Goal: Task Accomplishment & Management: Manage account settings

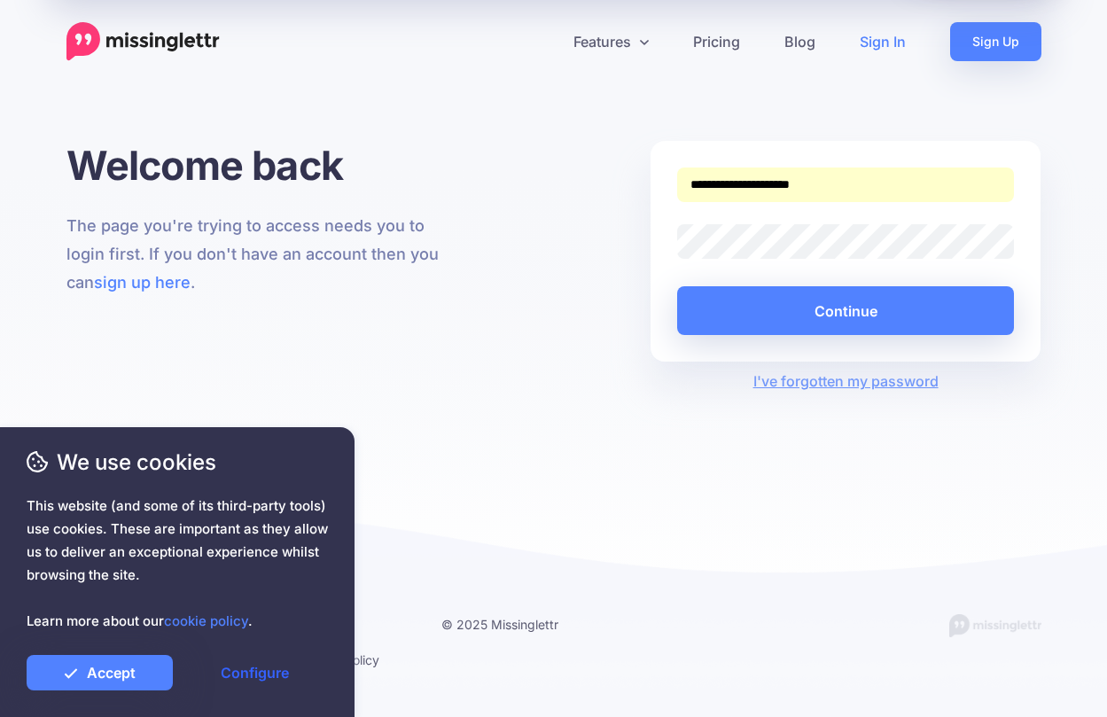
click at [247, 675] on link "Configure" at bounding box center [255, 672] width 146 height 35
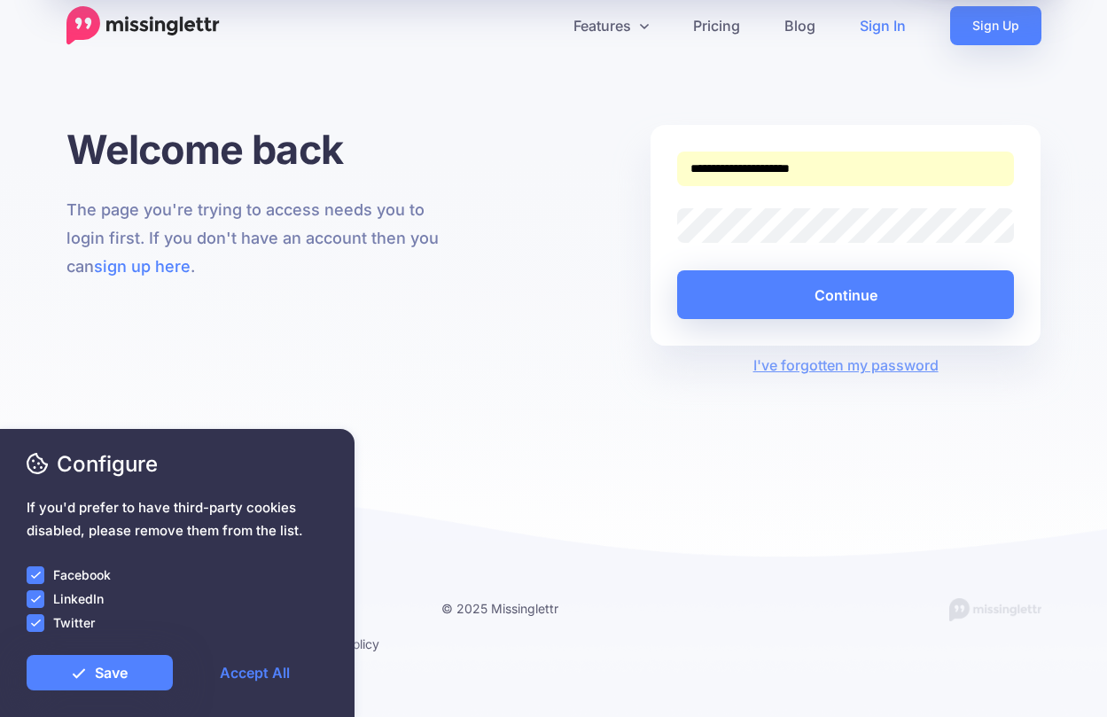
scroll to position [20, 0]
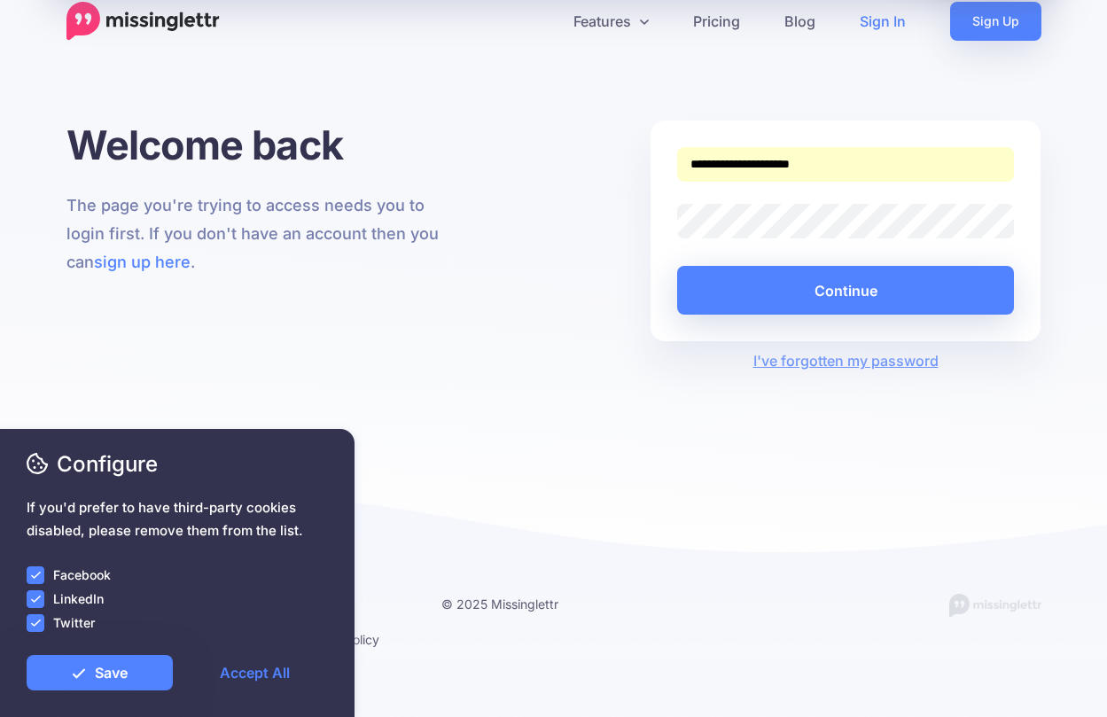
click at [36, 572] on ins at bounding box center [36, 575] width 18 height 18
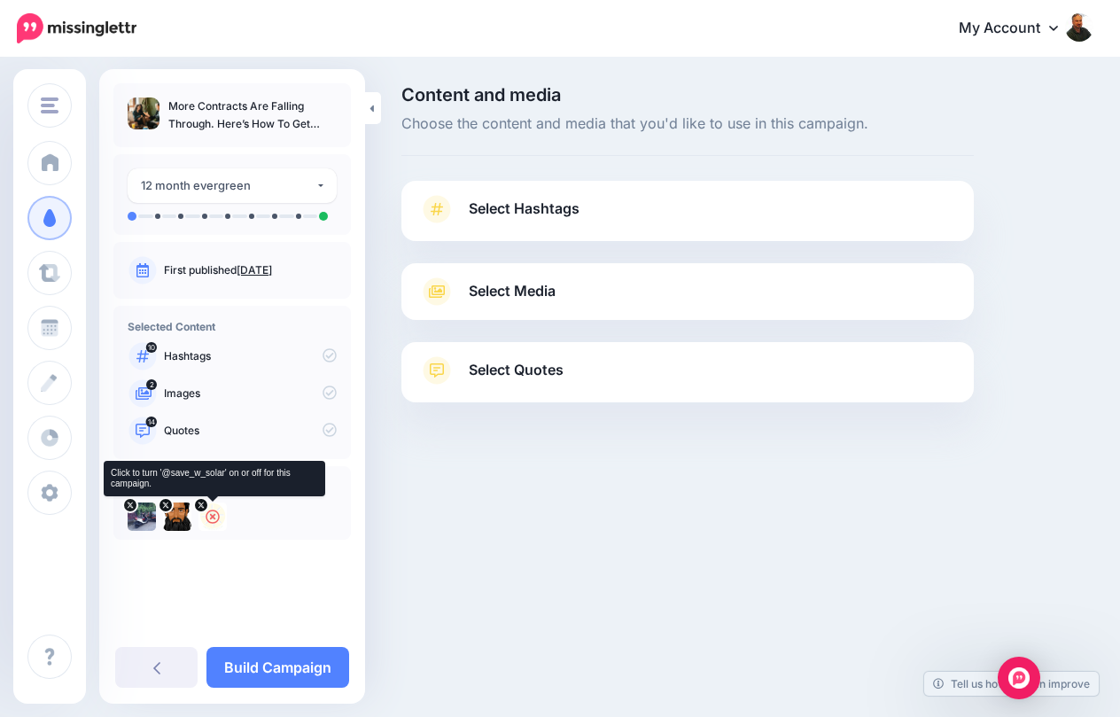
click at [222, 518] on div at bounding box center [213, 517] width 28 height 28
click at [172, 511] on icon at bounding box center [177, 517] width 14 height 14
click at [181, 525] on img at bounding box center [177, 517] width 28 height 28
click at [148, 516] on icon at bounding box center [142, 517] width 14 height 14
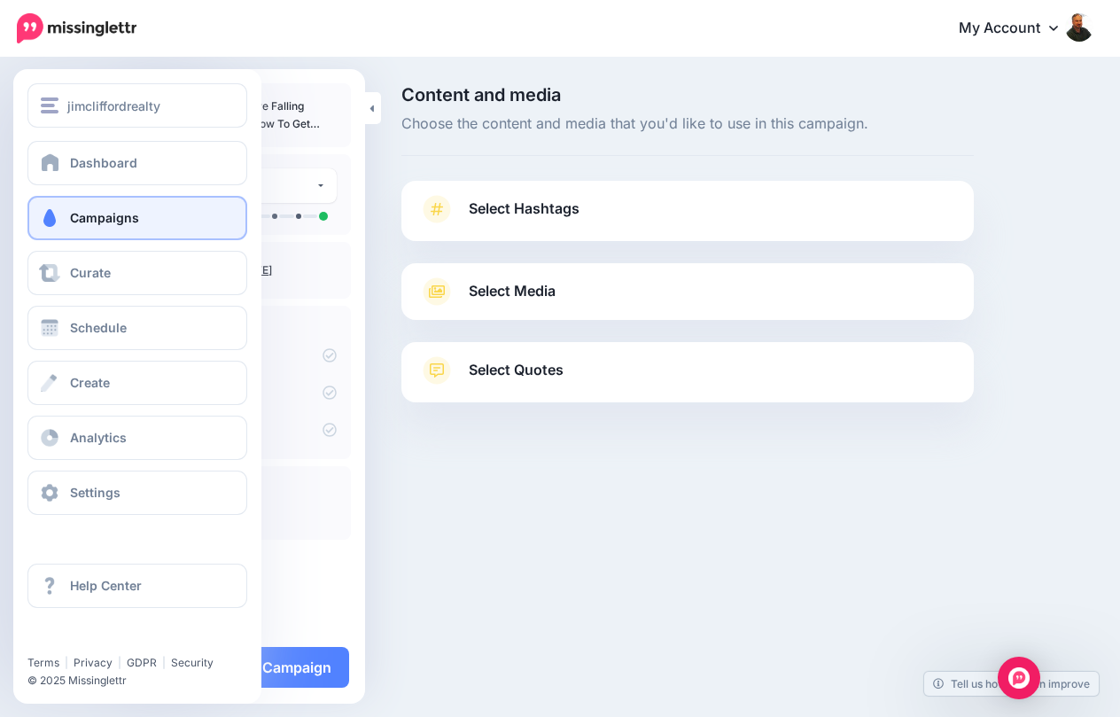
click at [72, 215] on span "Campaigns" at bounding box center [104, 217] width 69 height 15
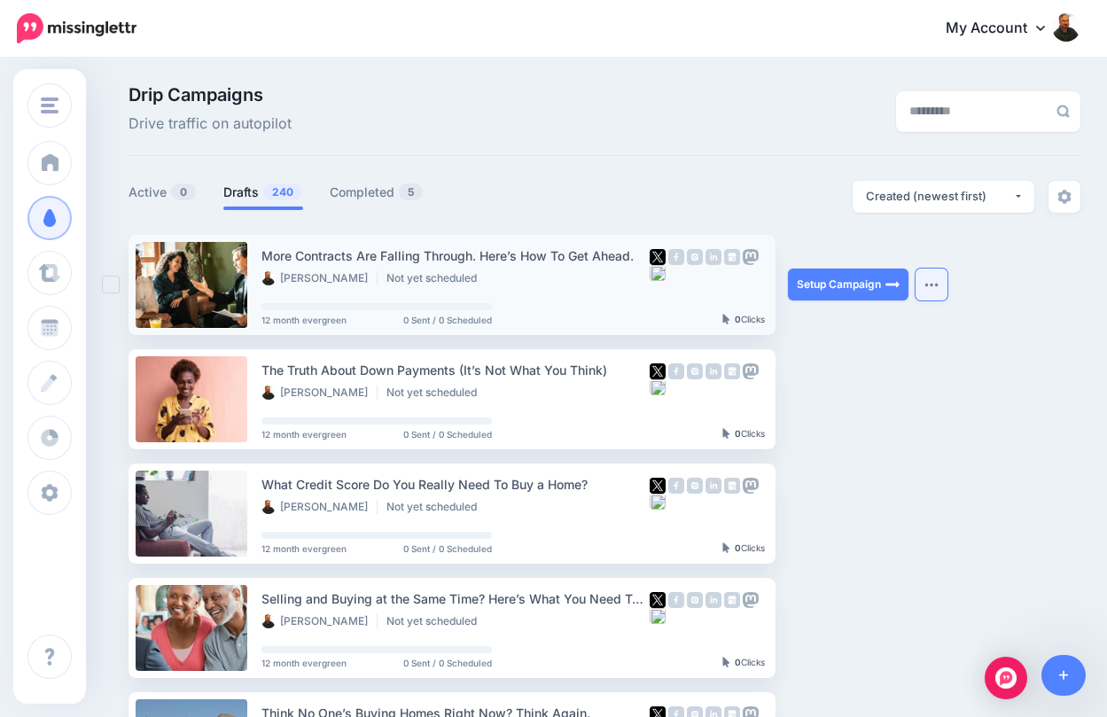
click at [932, 285] on img "button" at bounding box center [932, 284] width 14 height 5
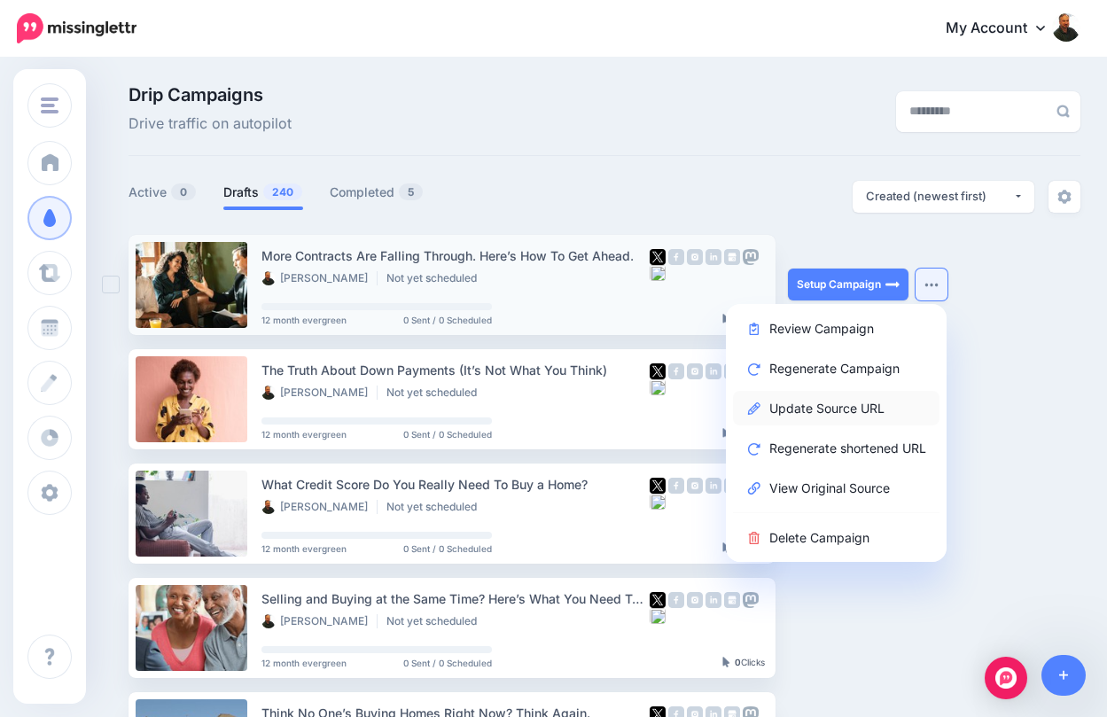
click at [791, 402] on link "Update Source URL" at bounding box center [836, 408] width 207 height 35
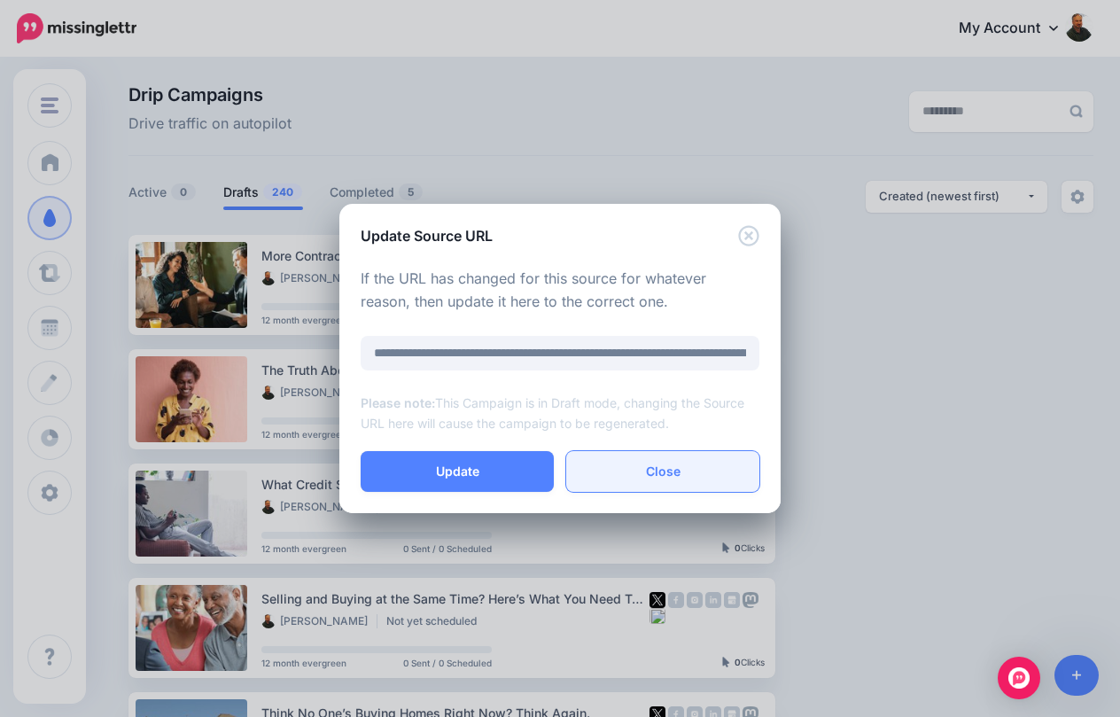
click at [659, 465] on link "Close" at bounding box center [662, 471] width 193 height 41
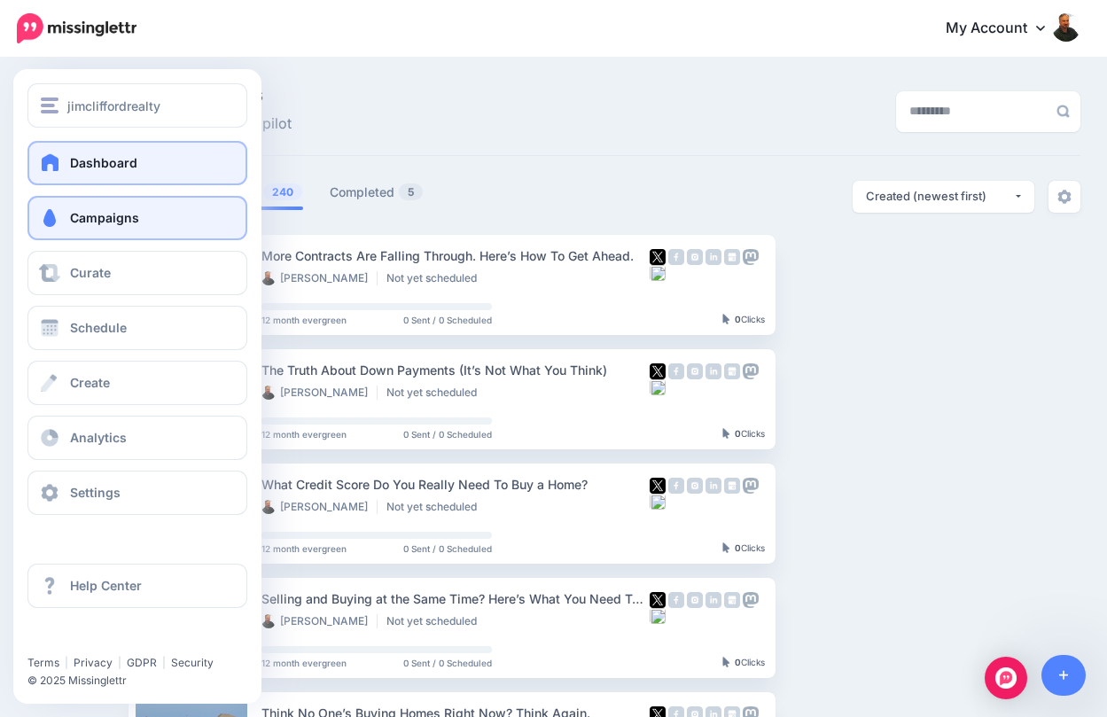
click at [45, 154] on span at bounding box center [50, 162] width 23 height 18
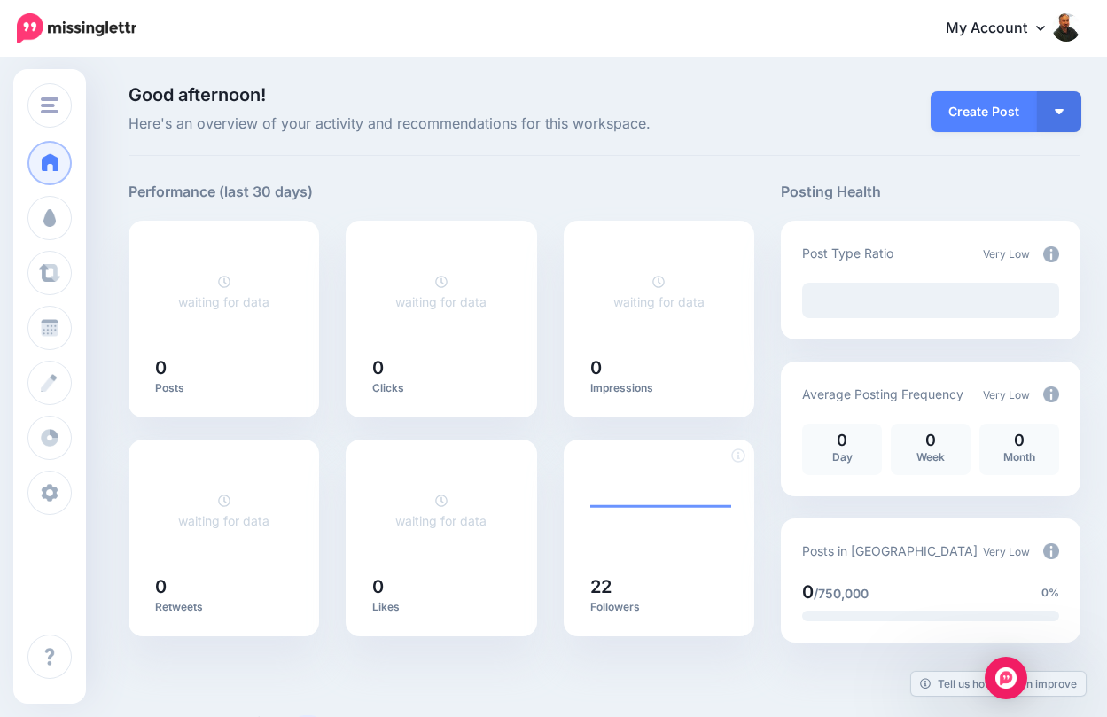
click at [633, 532] on foreignobject at bounding box center [660, 511] width 141 height 98
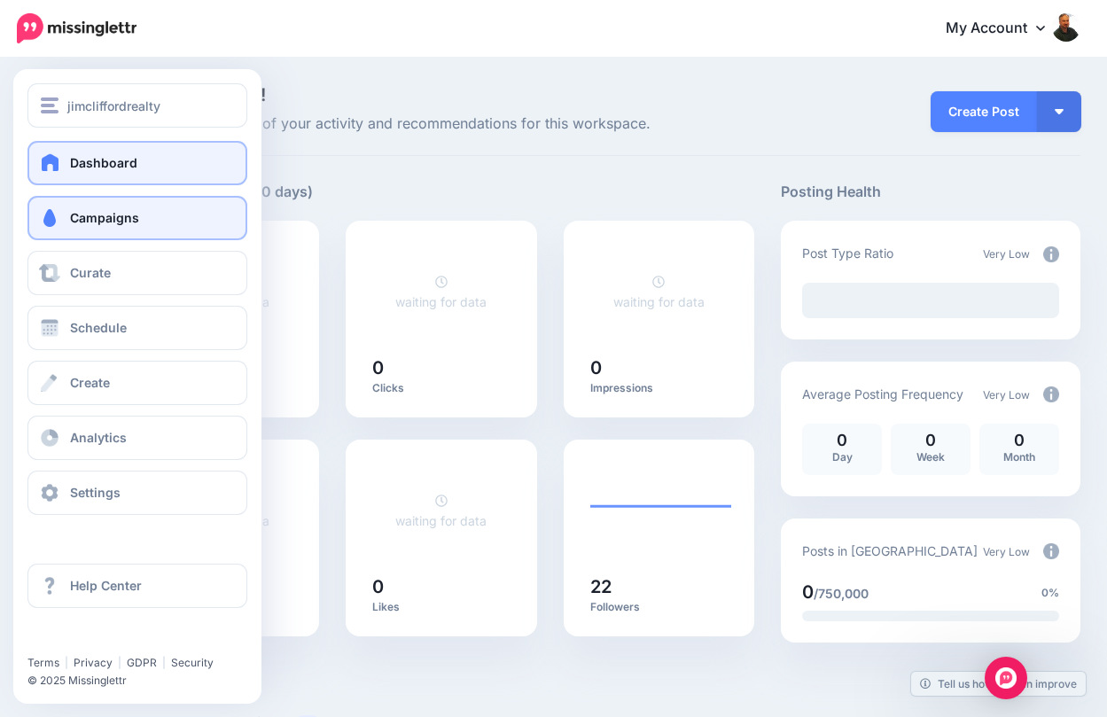
click at [73, 238] on link "Campaigns" at bounding box center [137, 218] width 220 height 44
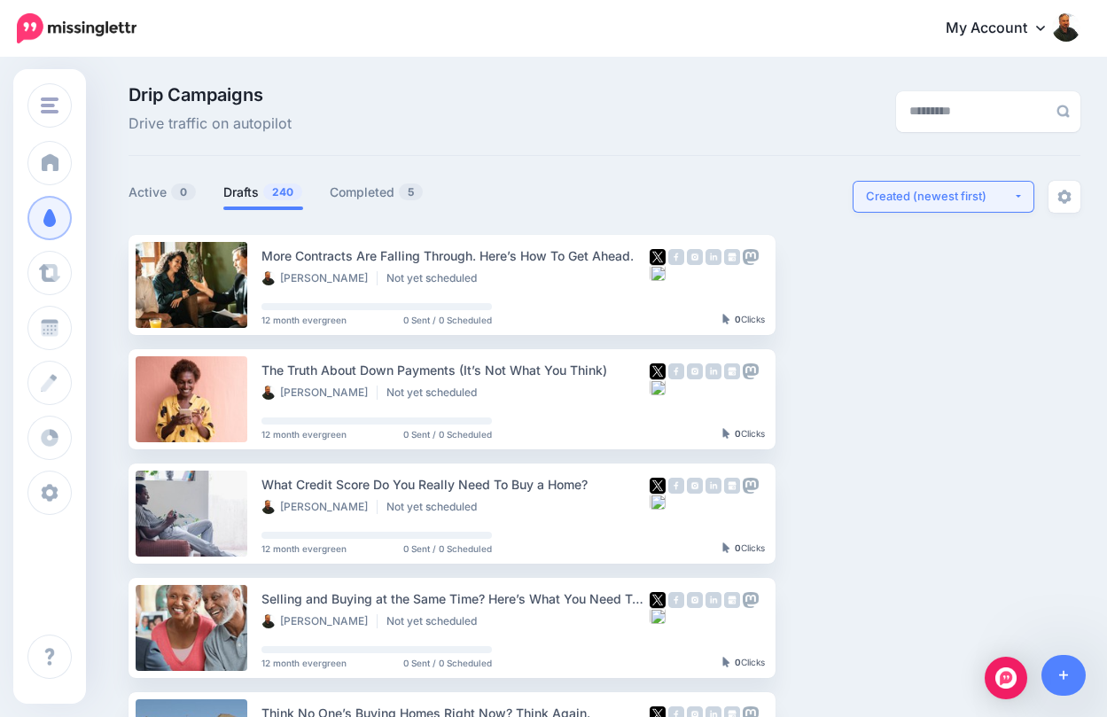
click at [1033, 192] on button "Created (newest first)" at bounding box center [944, 197] width 182 height 32
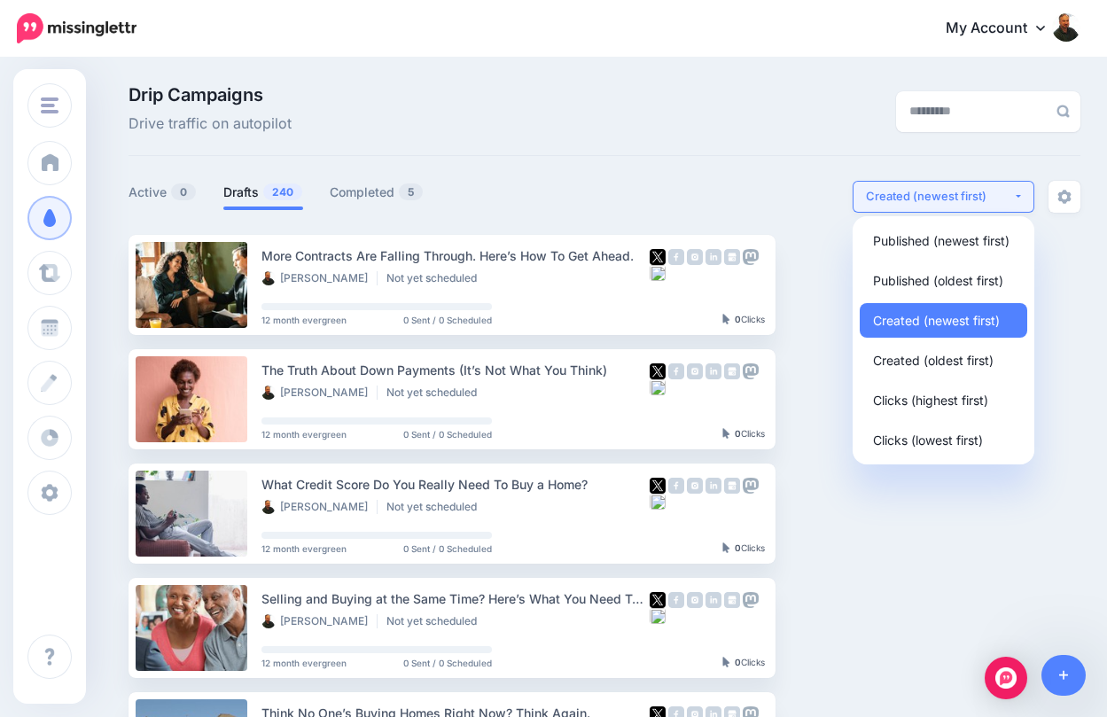
click at [1026, 197] on button "Created (newest first)" at bounding box center [944, 197] width 182 height 32
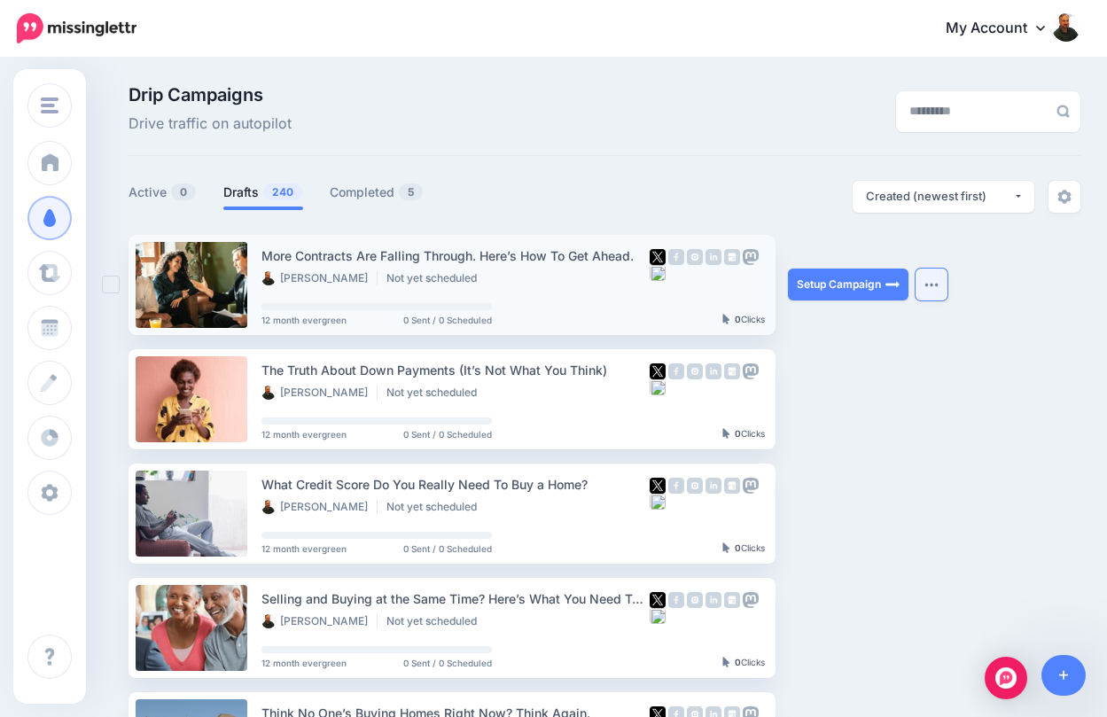
click at [932, 277] on button "button" at bounding box center [932, 285] width 32 height 32
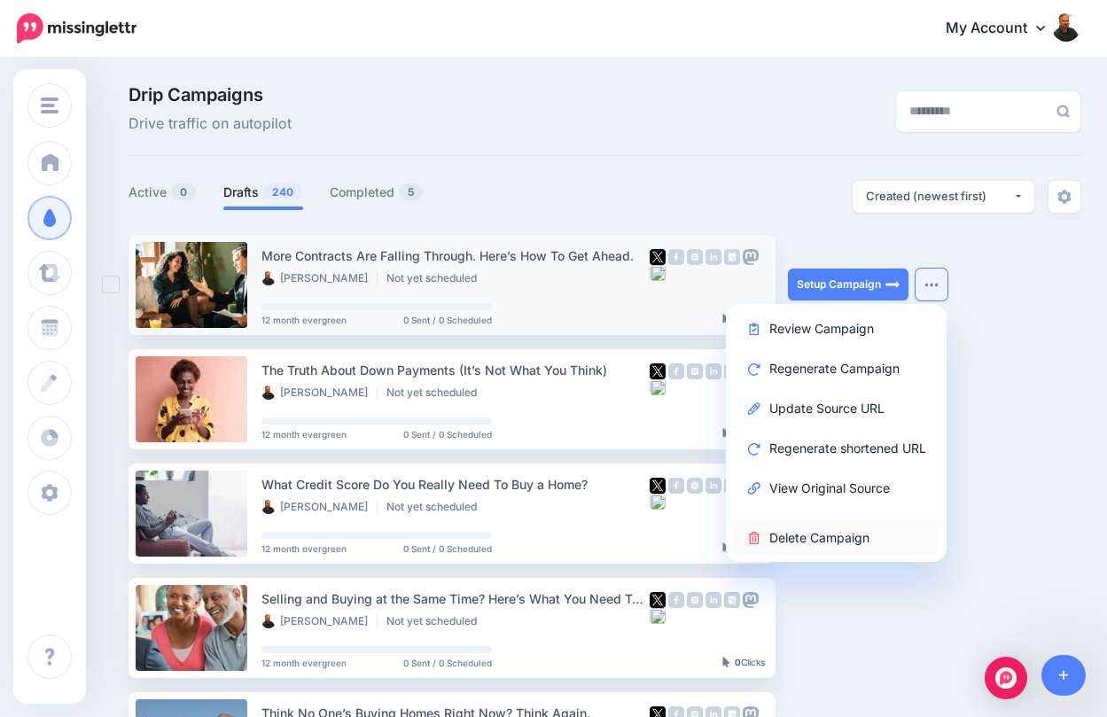
click at [831, 545] on link "Delete Campaign" at bounding box center [836, 537] width 207 height 35
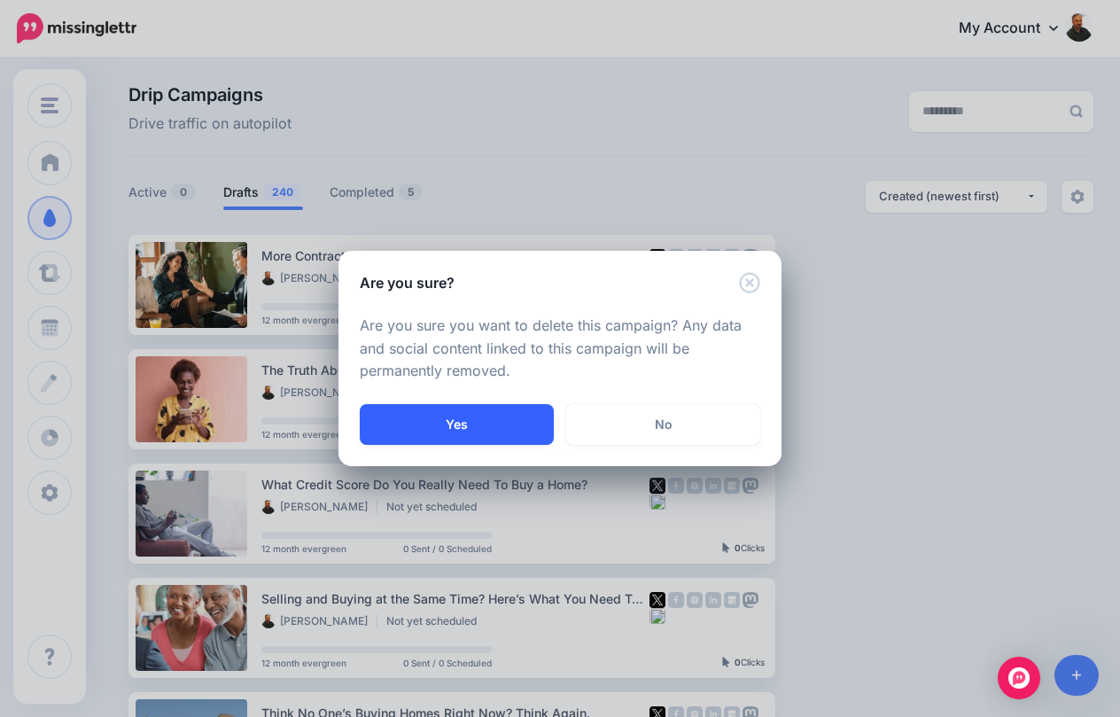
click at [466, 433] on button "Yes" at bounding box center [457, 424] width 194 height 41
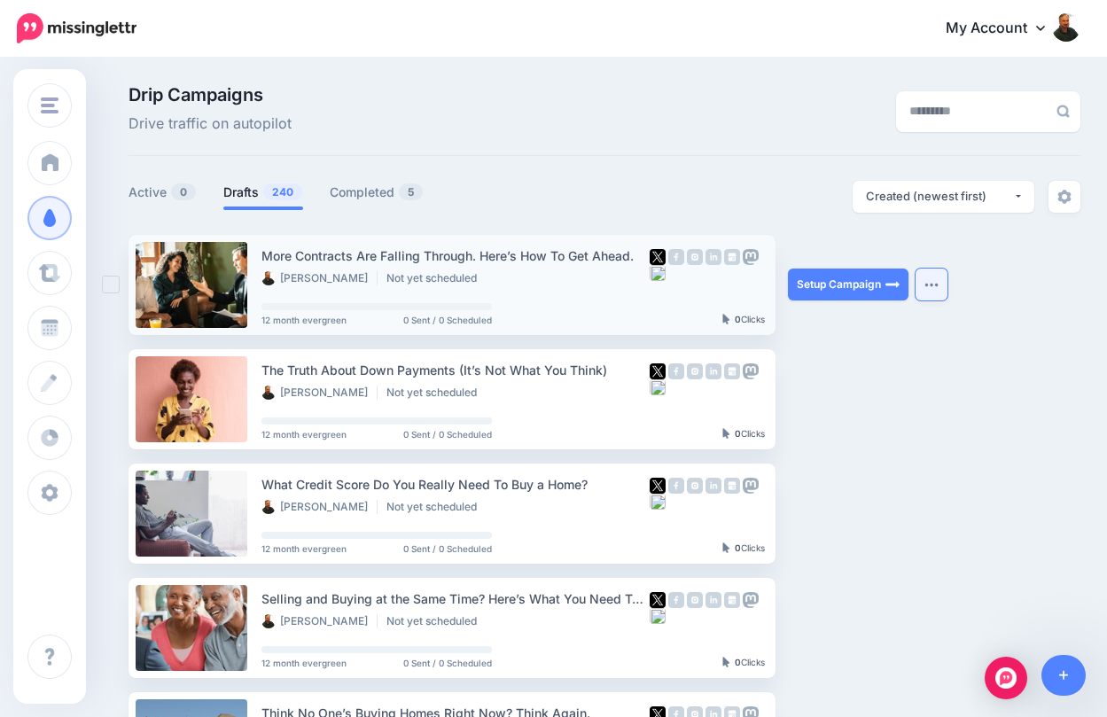
click at [926, 290] on button "button" at bounding box center [932, 285] width 32 height 32
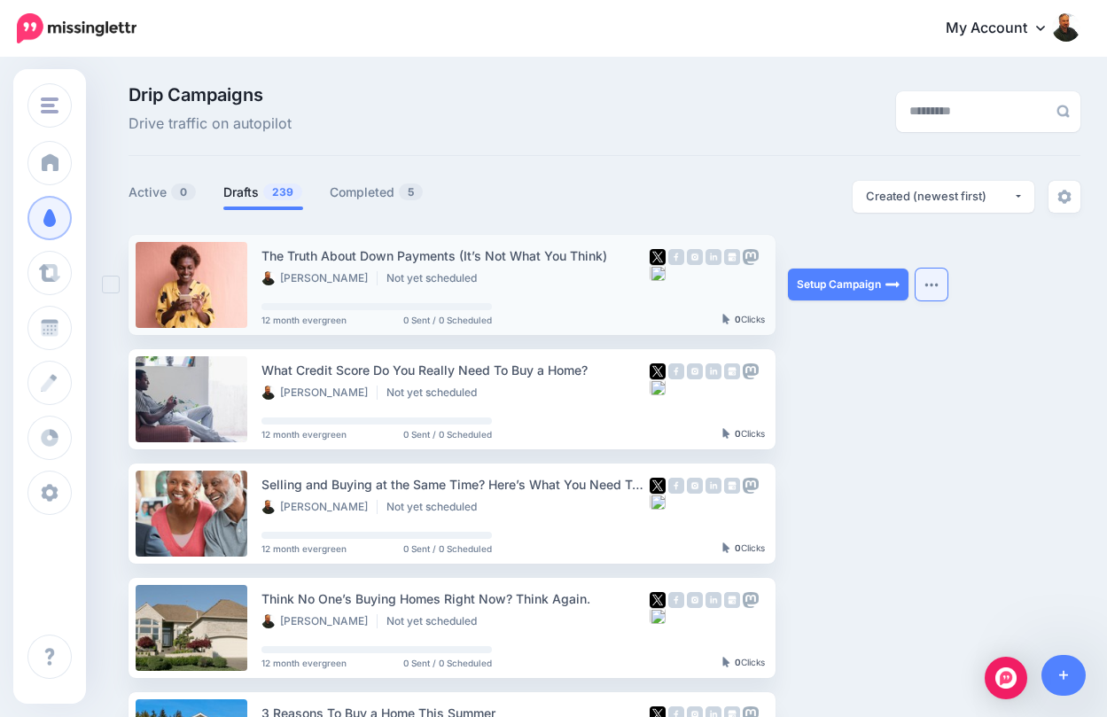
click at [939, 291] on button "button" at bounding box center [932, 285] width 32 height 32
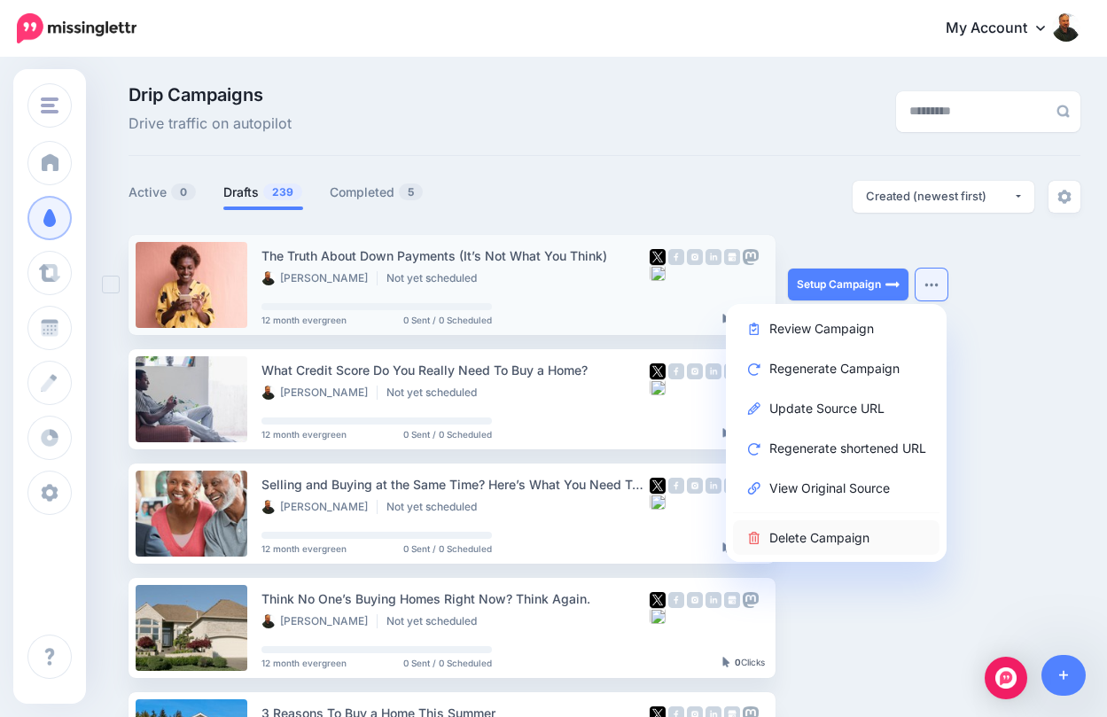
click at [830, 531] on link "Delete Campaign" at bounding box center [836, 537] width 207 height 35
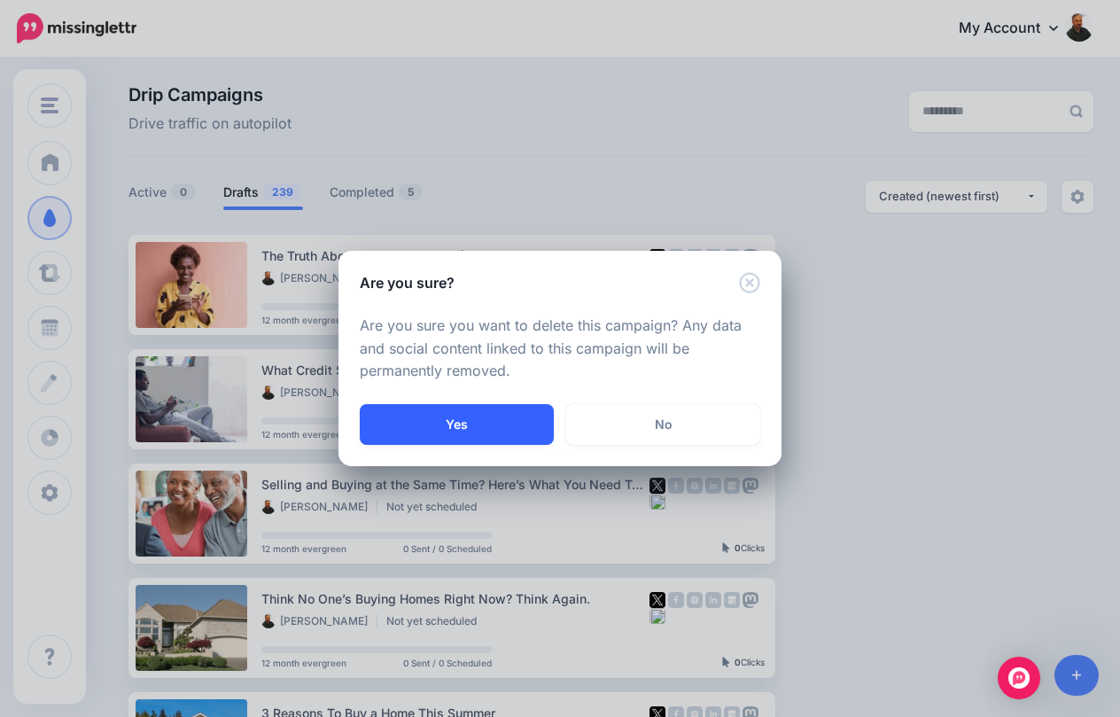
click at [462, 425] on button "Yes" at bounding box center [457, 424] width 194 height 41
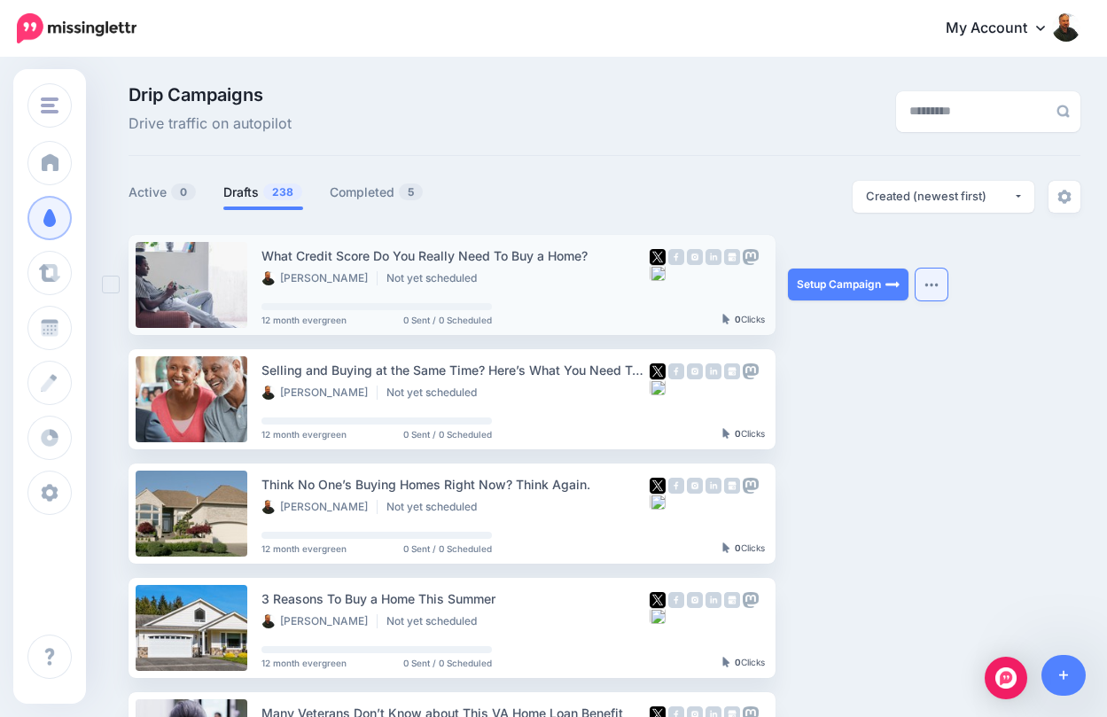
click at [931, 297] on button "button" at bounding box center [932, 285] width 32 height 32
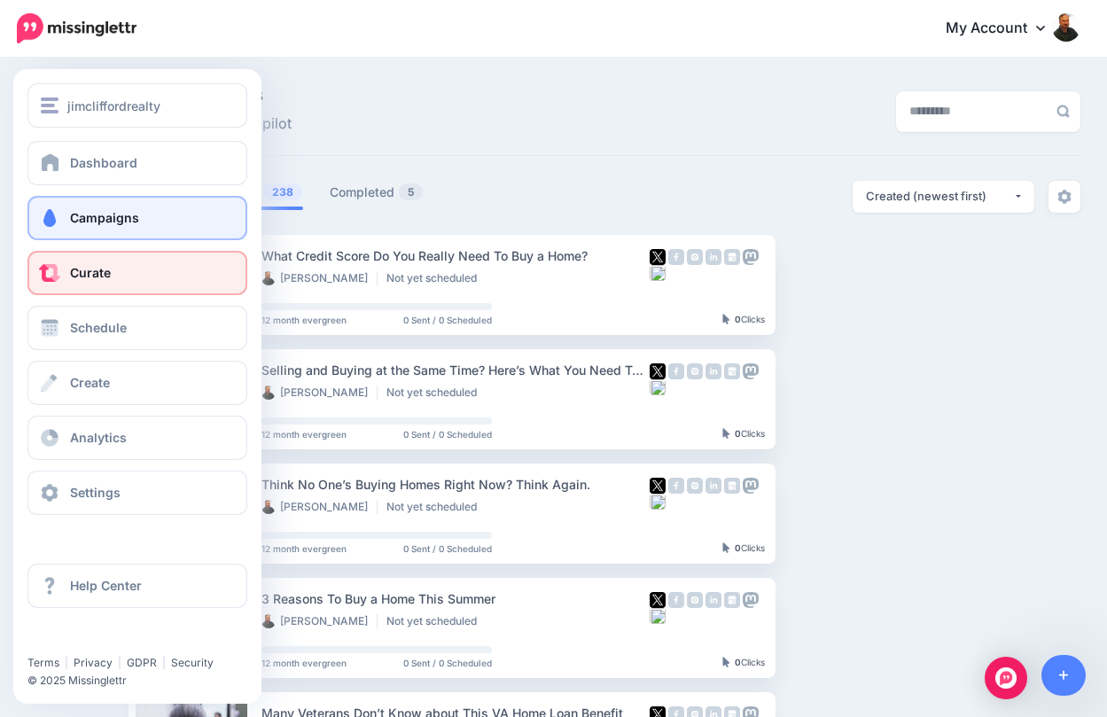
click at [42, 257] on link "Curate" at bounding box center [137, 273] width 220 height 44
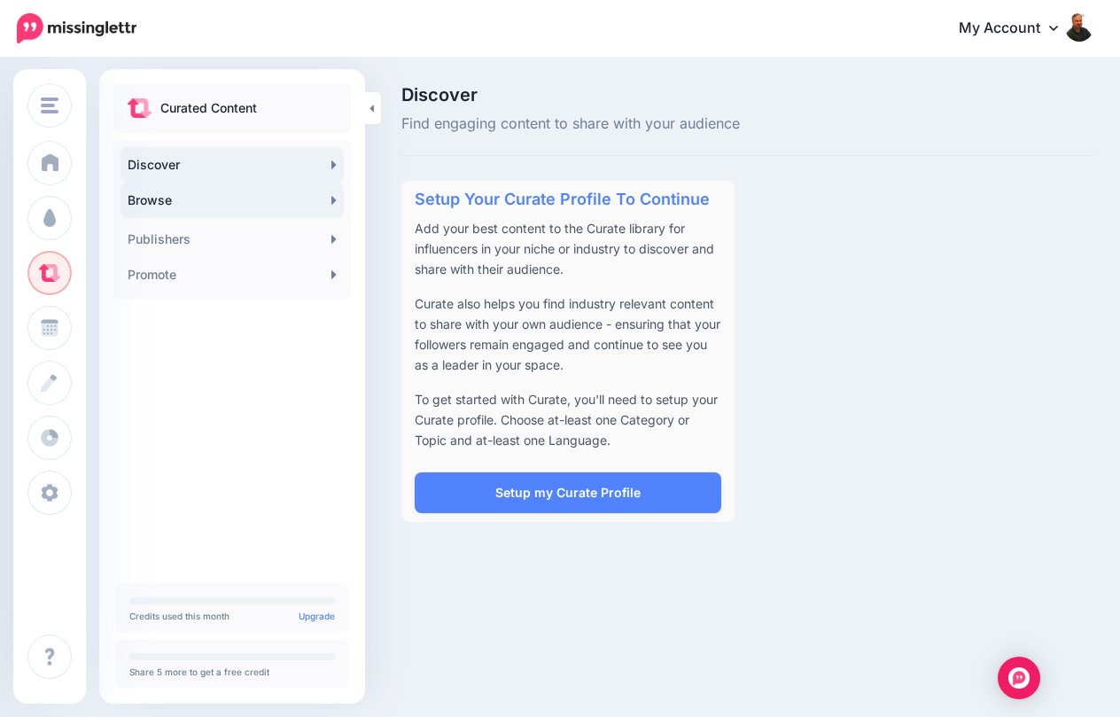
click at [259, 189] on link "Browse" at bounding box center [232, 200] width 223 height 35
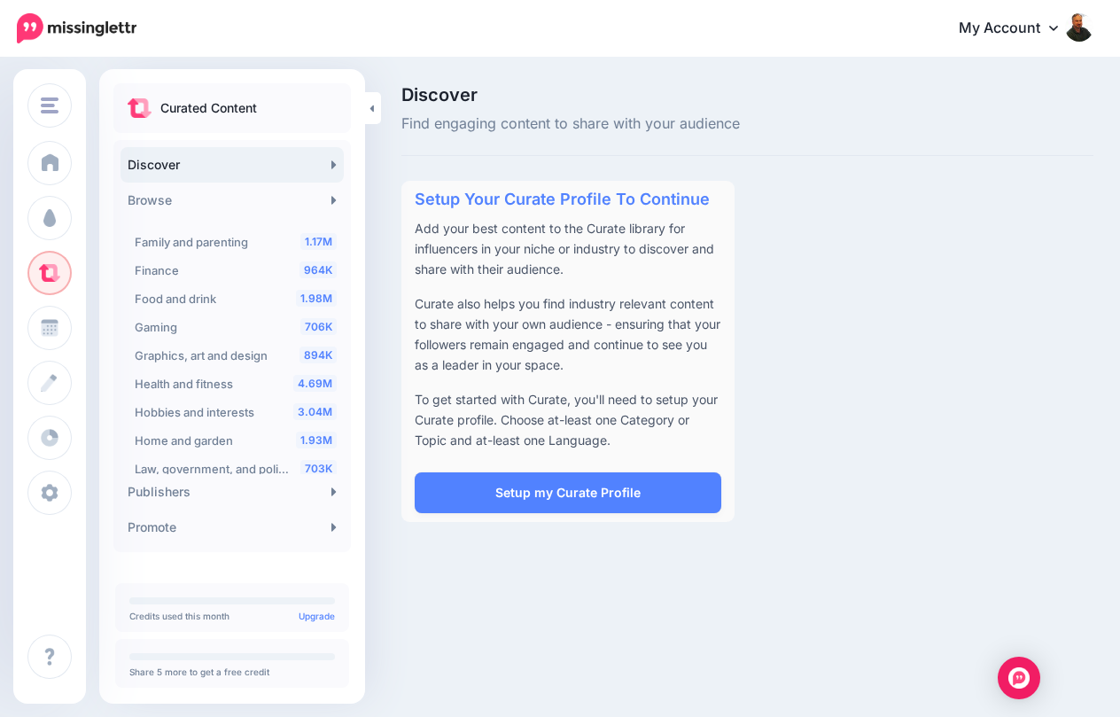
scroll to position [177, 0]
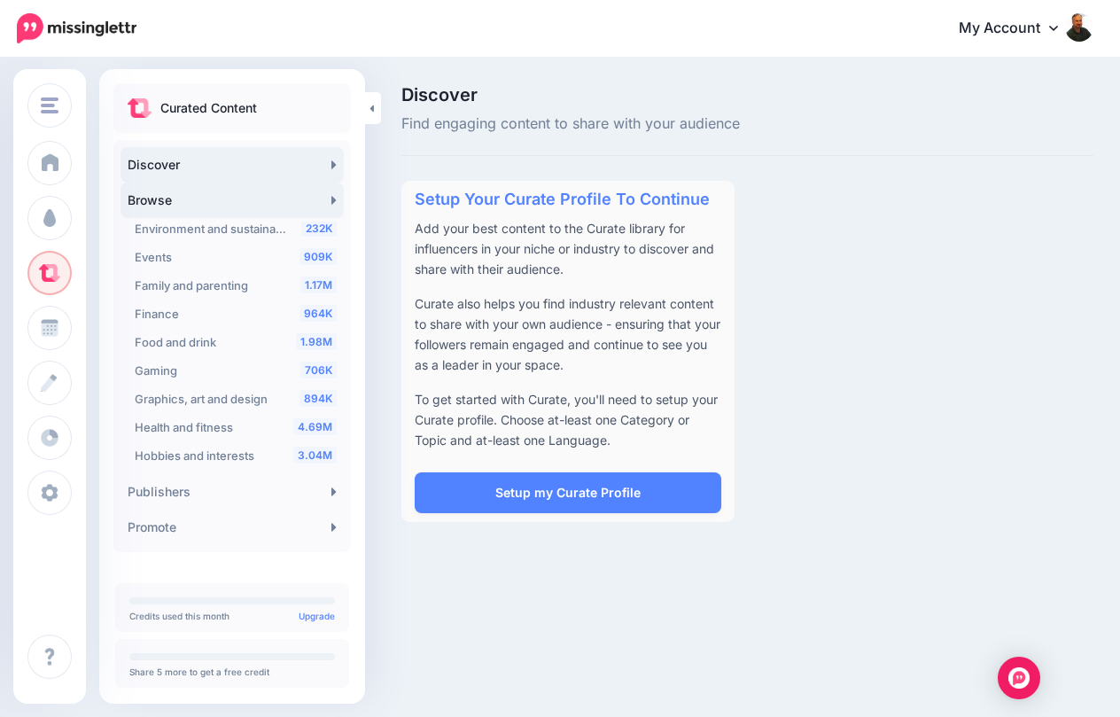
click at [219, 192] on link "Browse" at bounding box center [232, 200] width 223 height 35
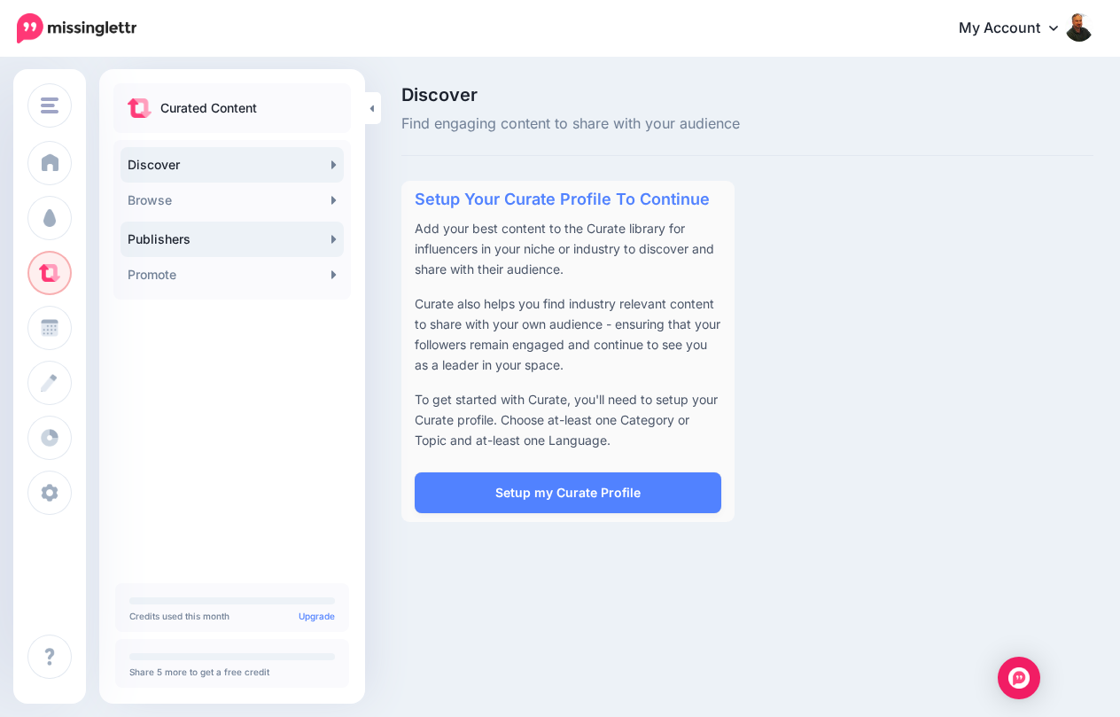
click at [219, 229] on link "Publishers" at bounding box center [232, 239] width 223 height 35
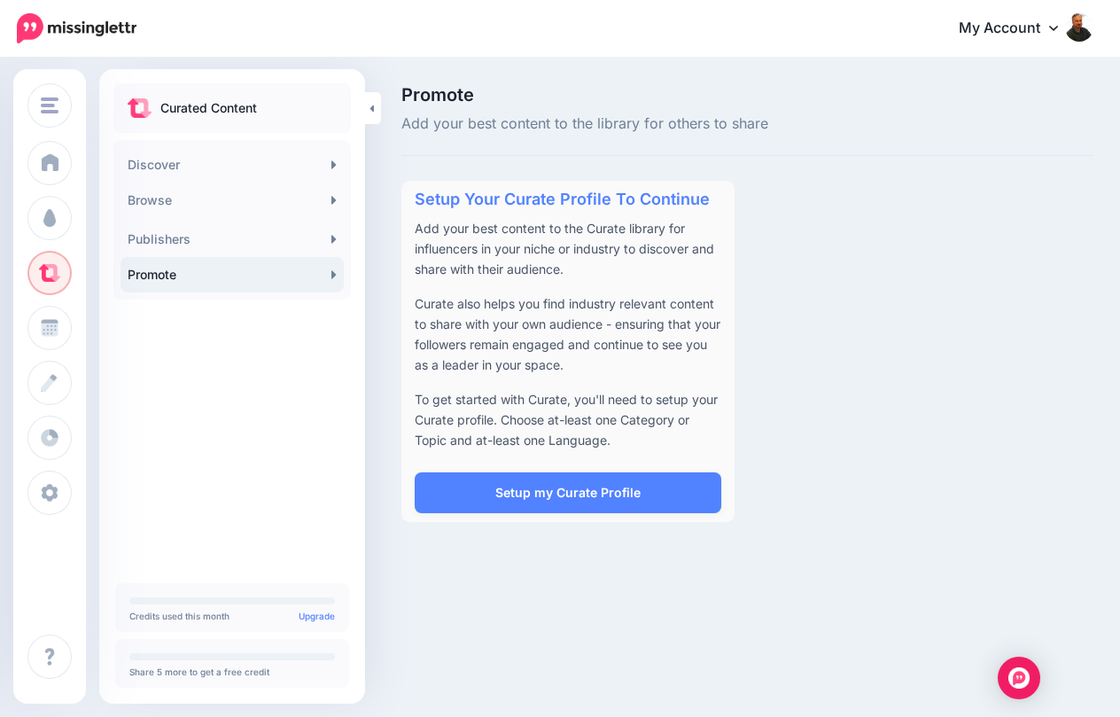
click at [1039, 31] on link "My Account" at bounding box center [1017, 28] width 152 height 43
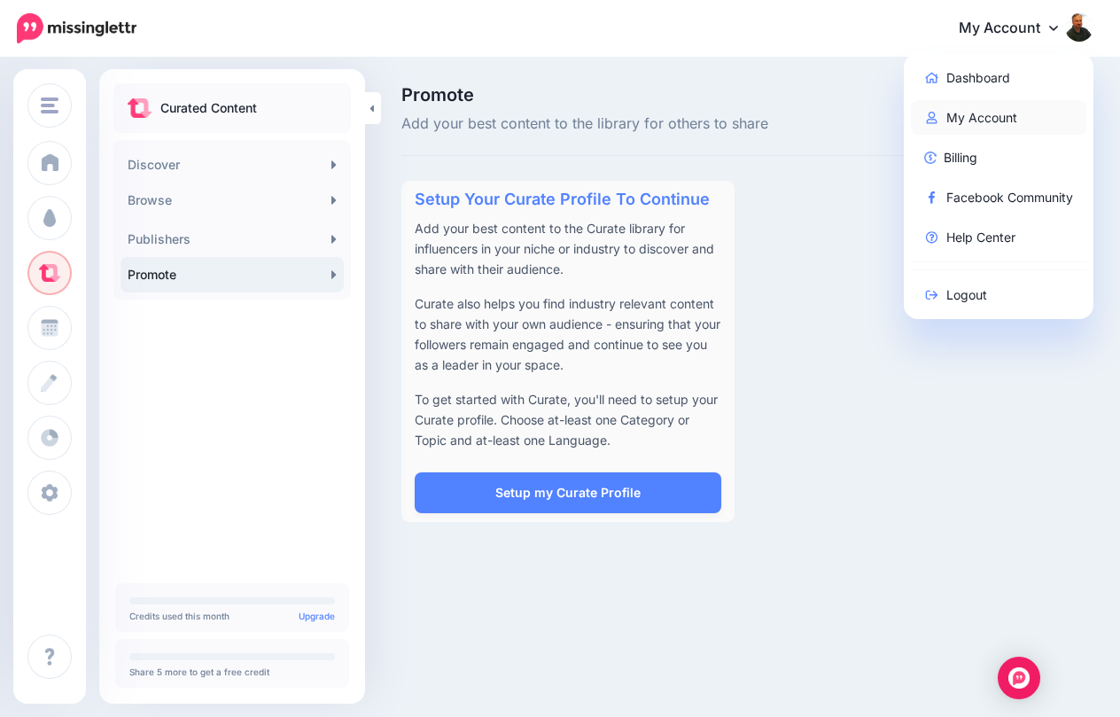
click at [969, 122] on link "My Account" at bounding box center [999, 117] width 176 height 35
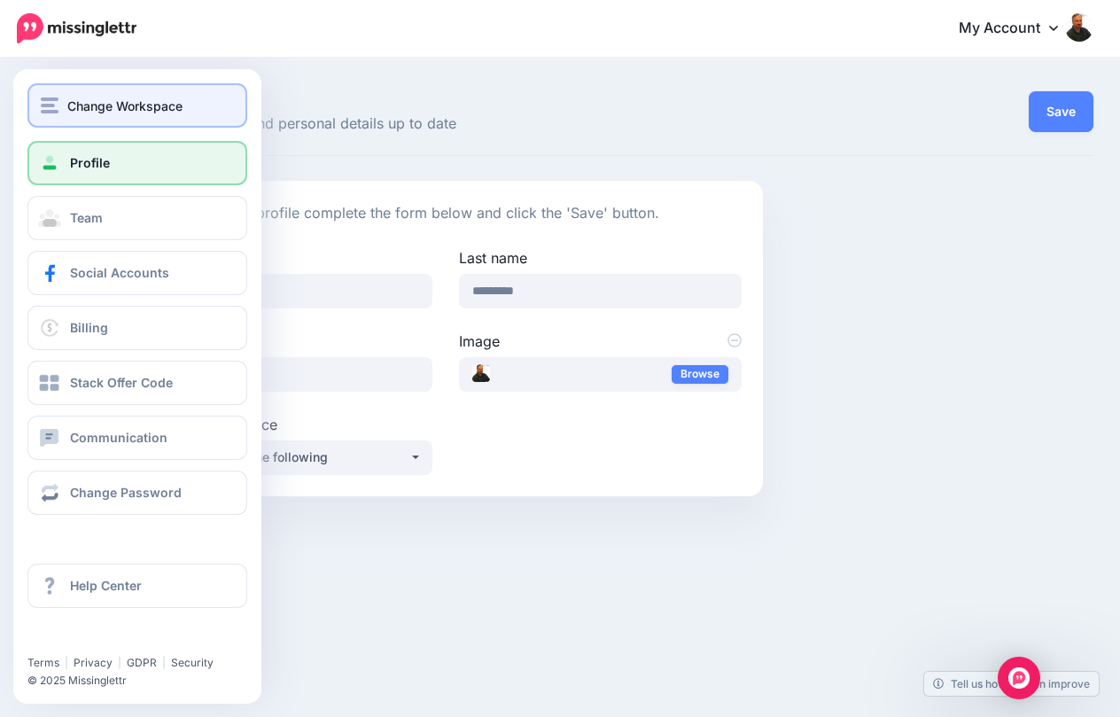
click at [54, 113] on div "Change Workspace" at bounding box center [137, 106] width 193 height 20
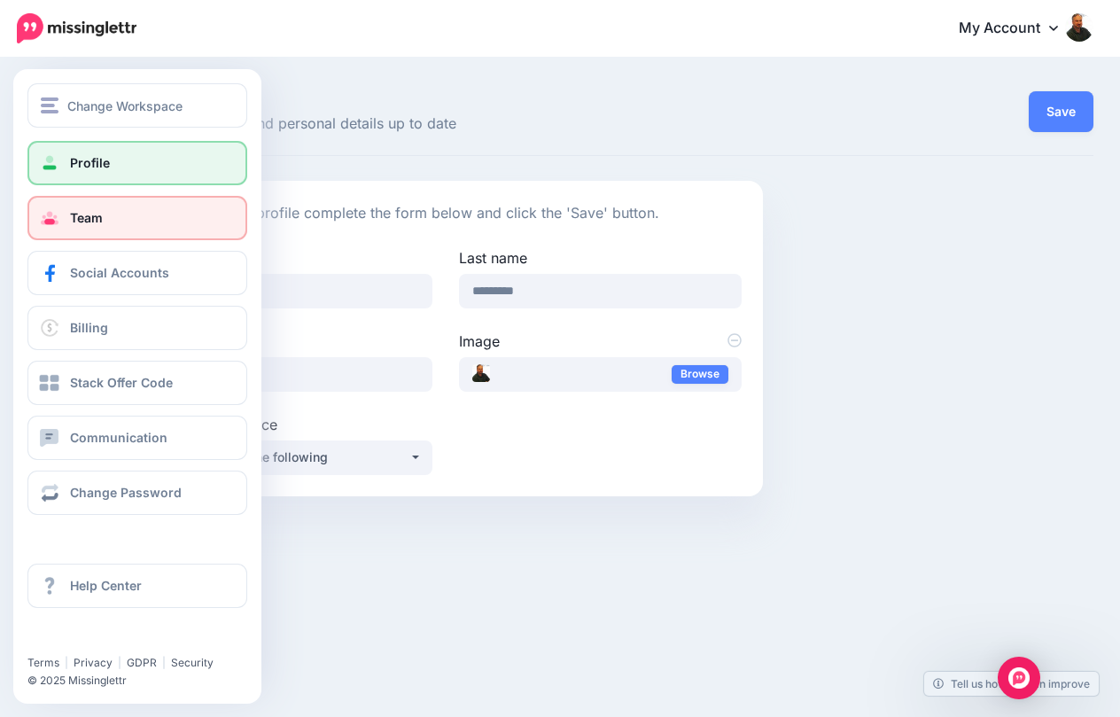
click at [80, 212] on span "Team" at bounding box center [86, 217] width 33 height 15
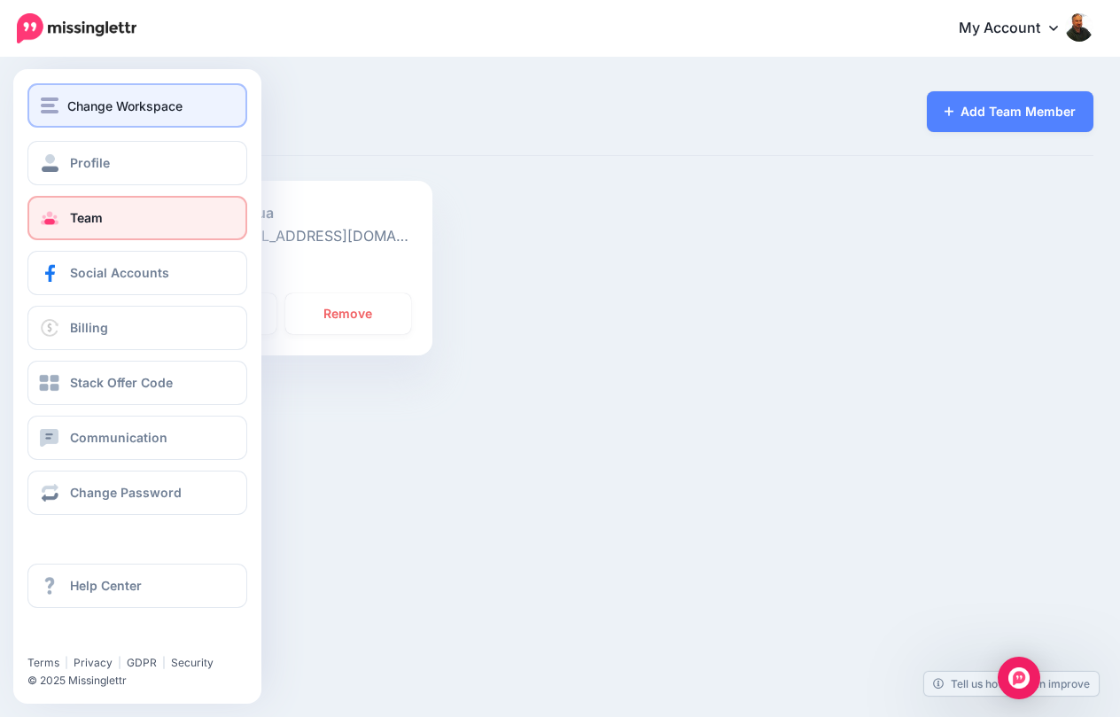
click at [58, 103] on img "button" at bounding box center [50, 106] width 18 height 16
click at [73, 107] on span "Change Workspace" at bounding box center [124, 106] width 115 height 20
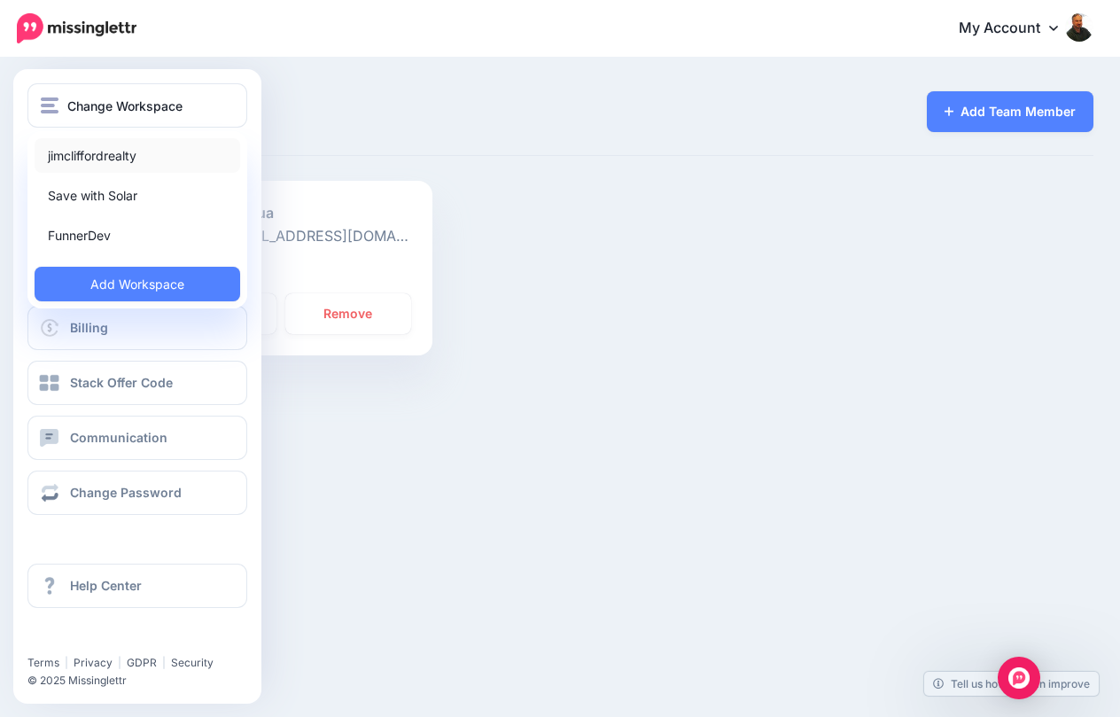
click at [99, 159] on link "jimcliffordrealty" at bounding box center [138, 155] width 206 height 35
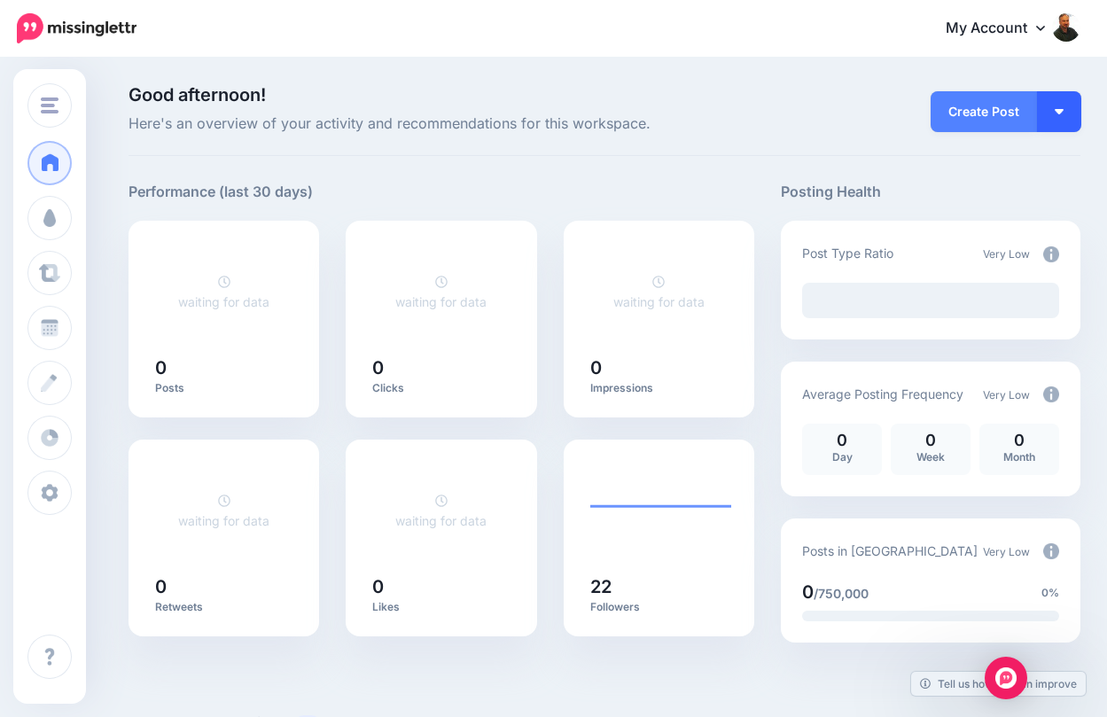
click at [1065, 115] on button "button" at bounding box center [1059, 111] width 44 height 41
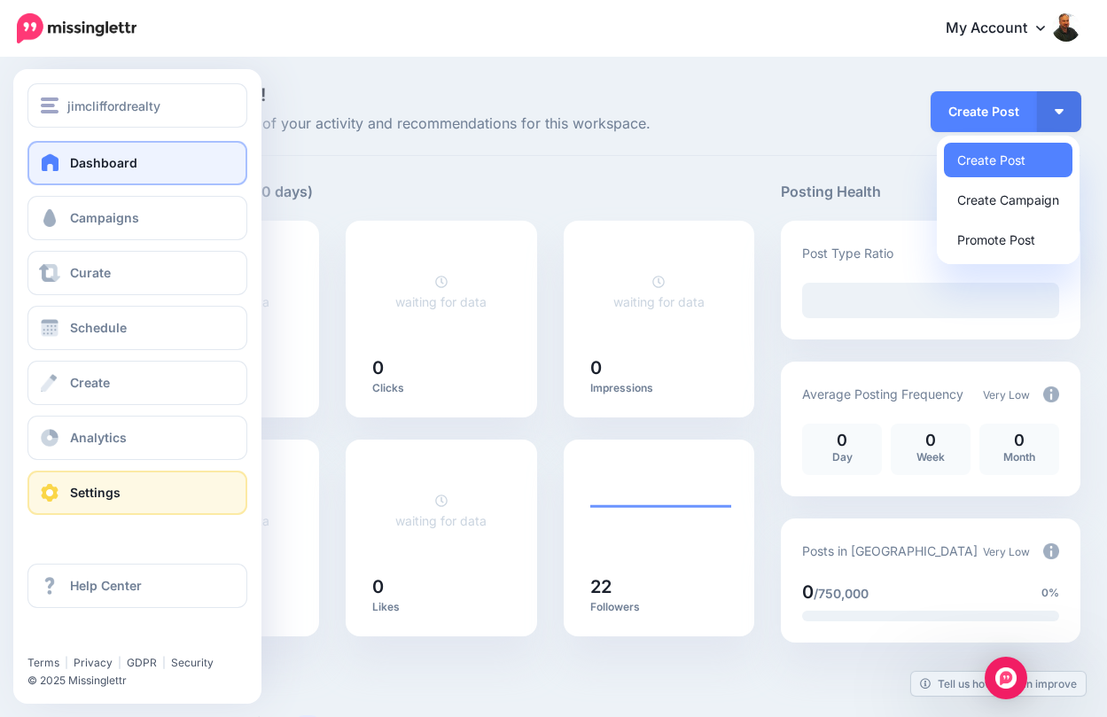
click at [112, 487] on span "Settings" at bounding box center [95, 492] width 51 height 15
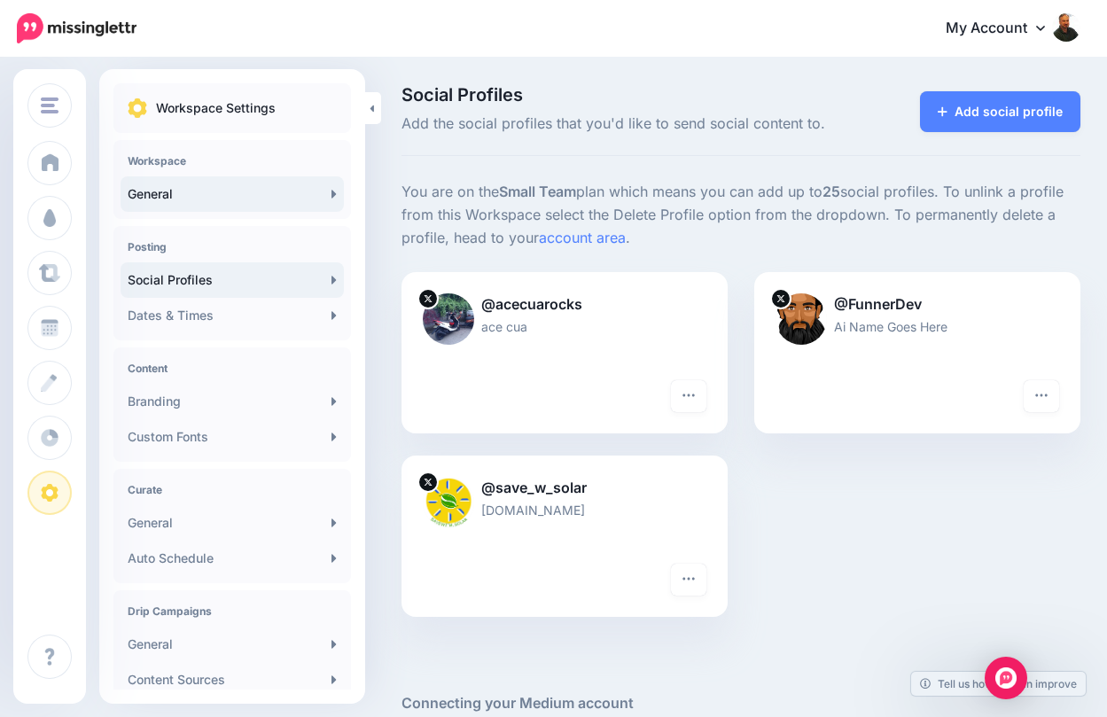
click at [230, 184] on link "General" at bounding box center [232, 193] width 223 height 35
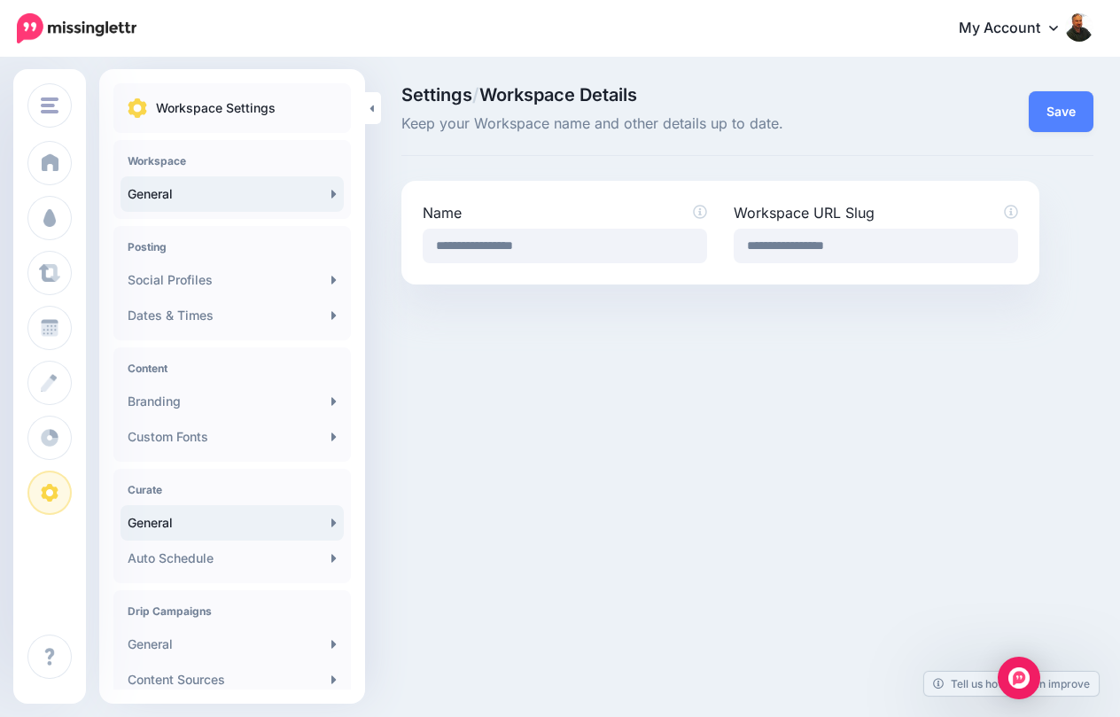
click at [199, 530] on link "General" at bounding box center [232, 522] width 223 height 35
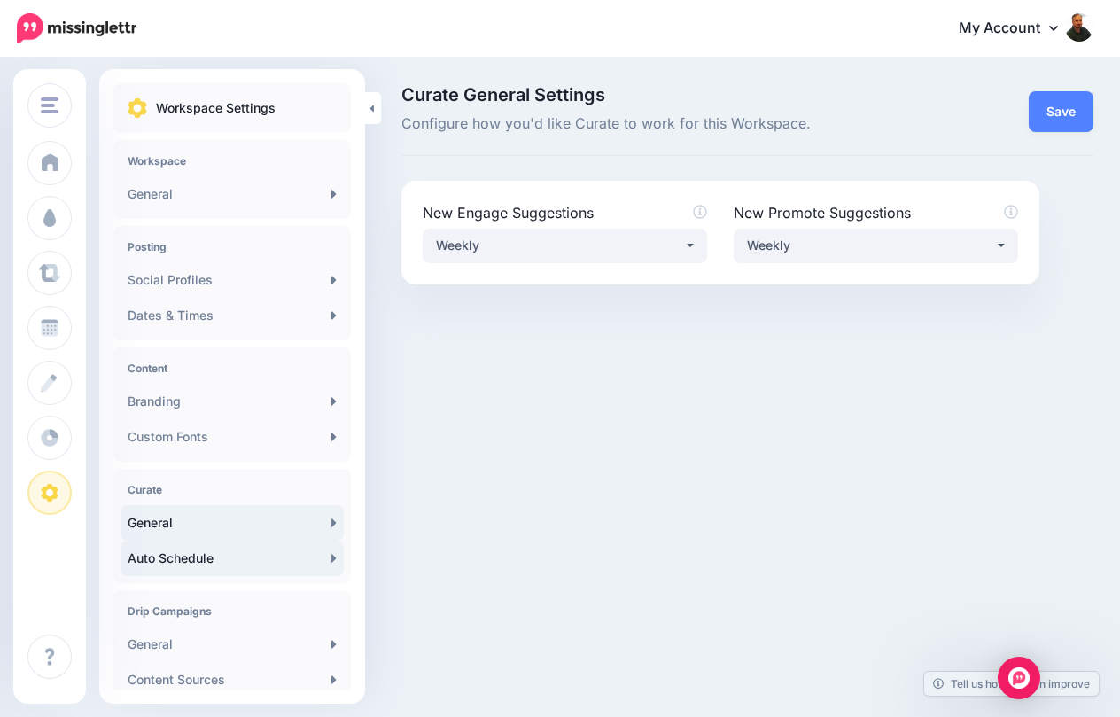
click at [261, 566] on link "Auto Schedule" at bounding box center [232, 558] width 223 height 35
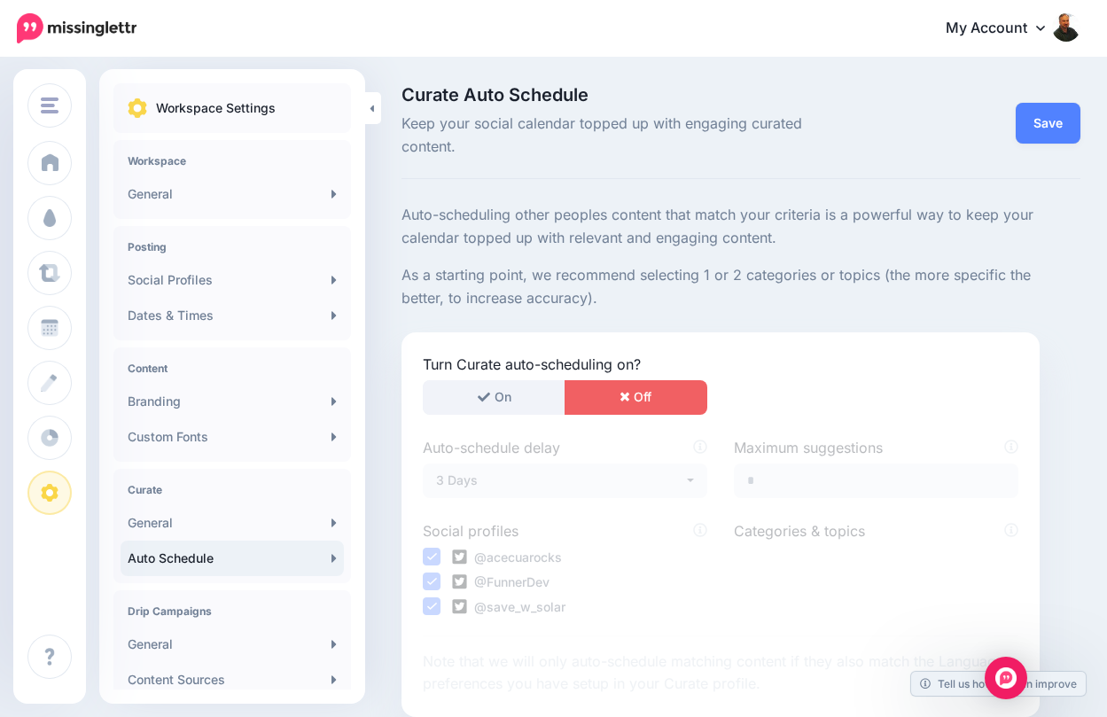
click at [628, 399] on icon "button" at bounding box center [625, 397] width 10 height 12
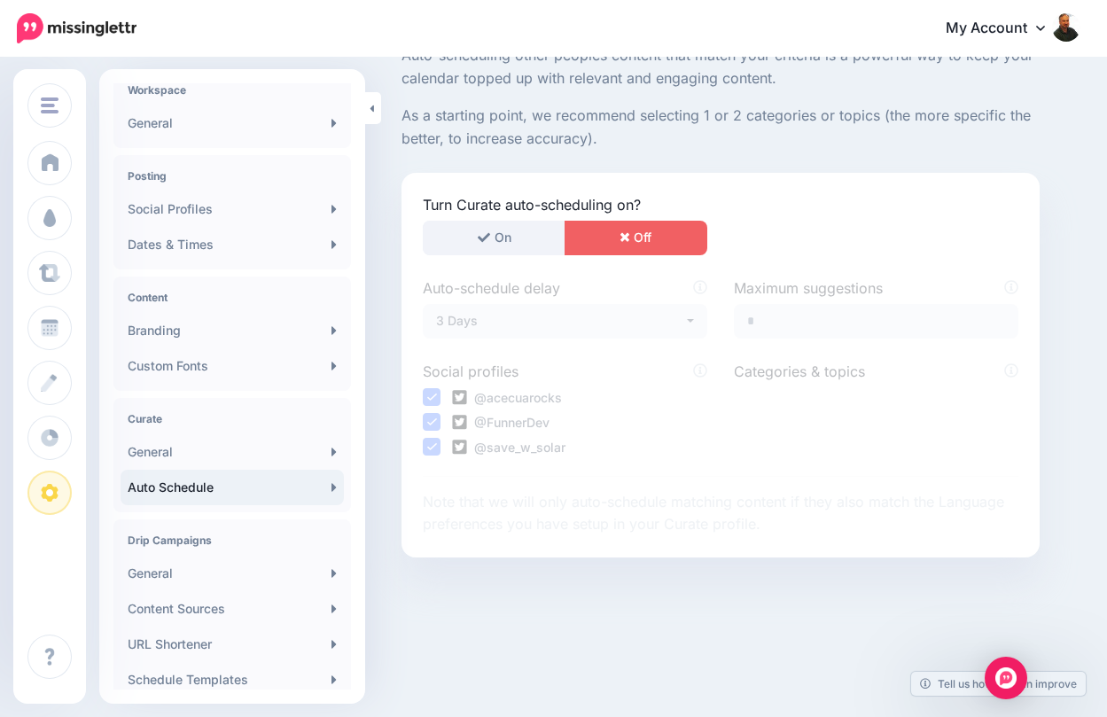
scroll to position [177, 0]
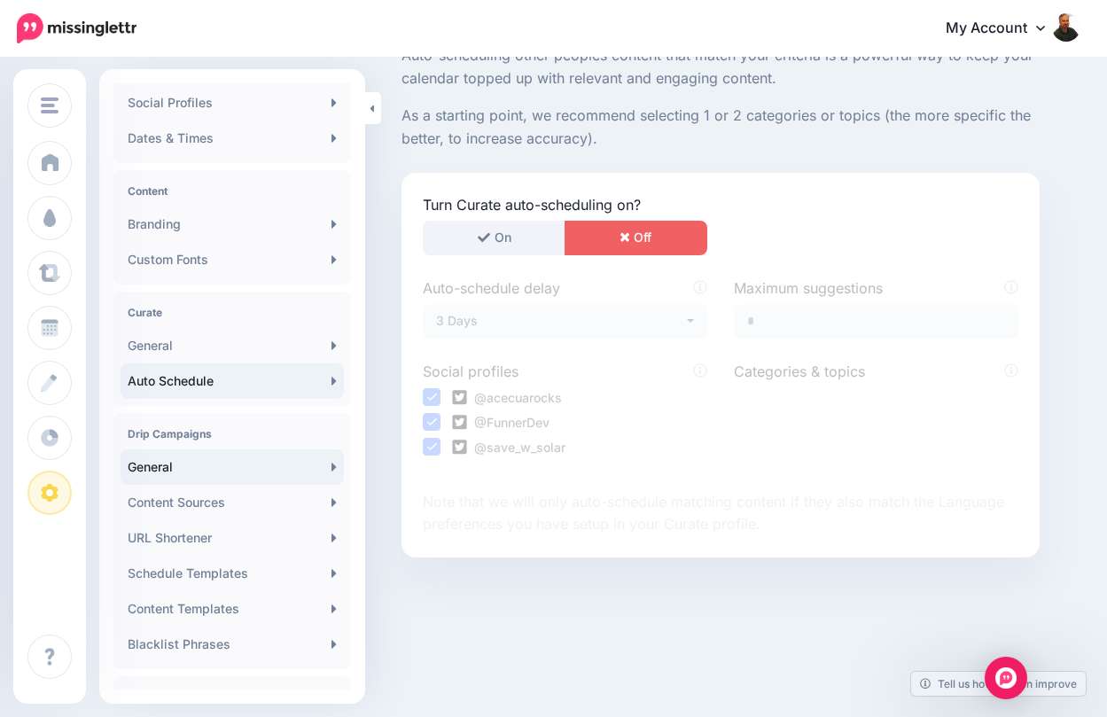
click at [198, 472] on link "General" at bounding box center [232, 466] width 223 height 35
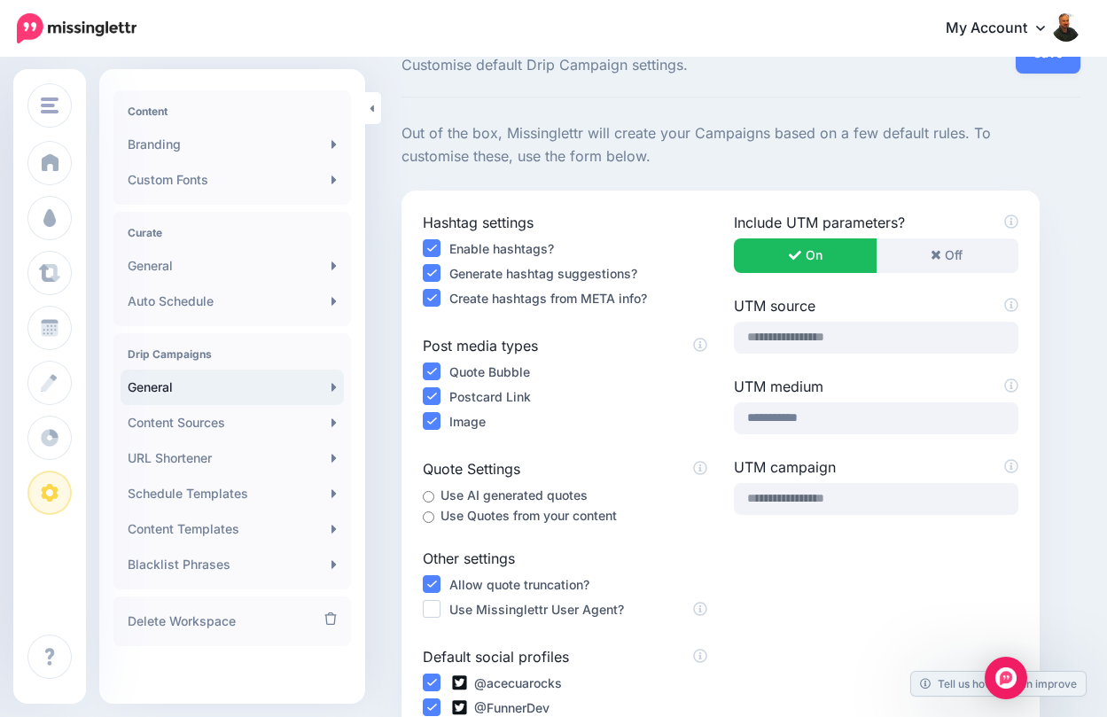
scroll to position [89, 0]
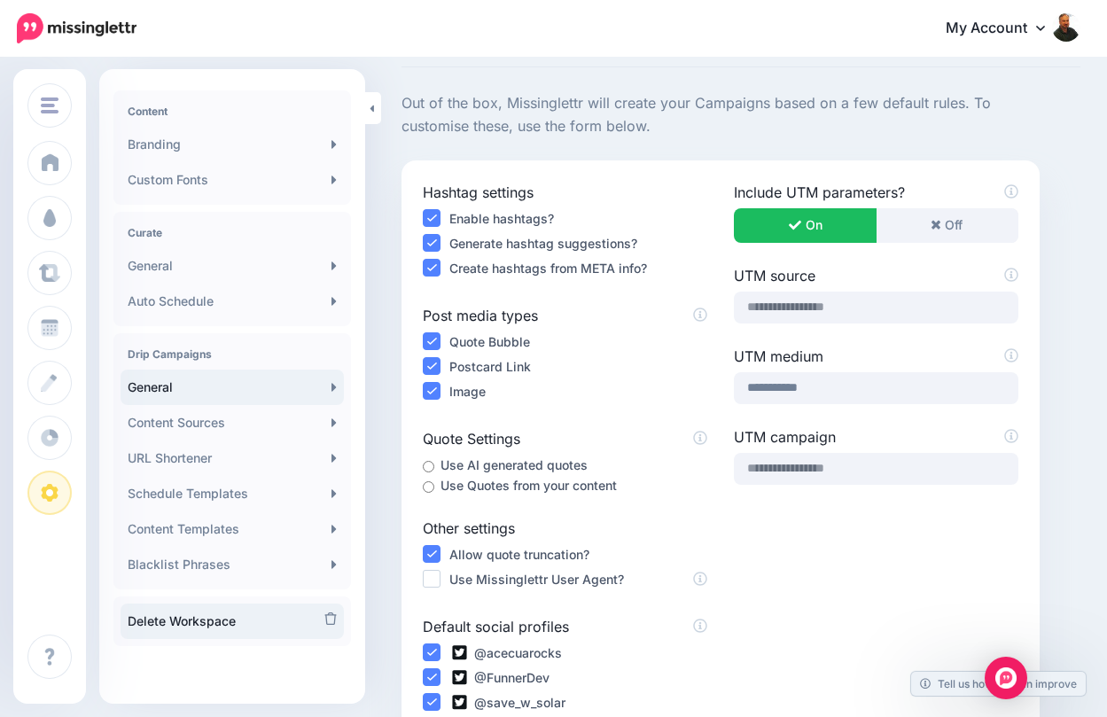
click at [238, 615] on link "Delete Workspace" at bounding box center [232, 621] width 223 height 35
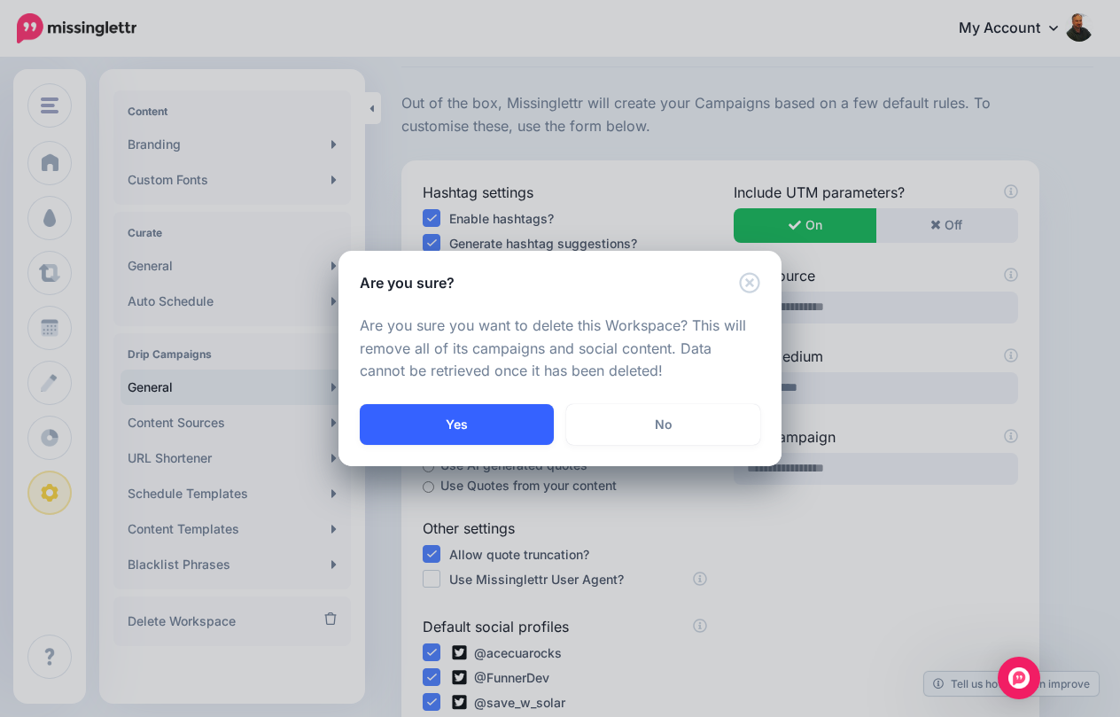
click at [505, 418] on button "Yes" at bounding box center [457, 424] width 194 height 41
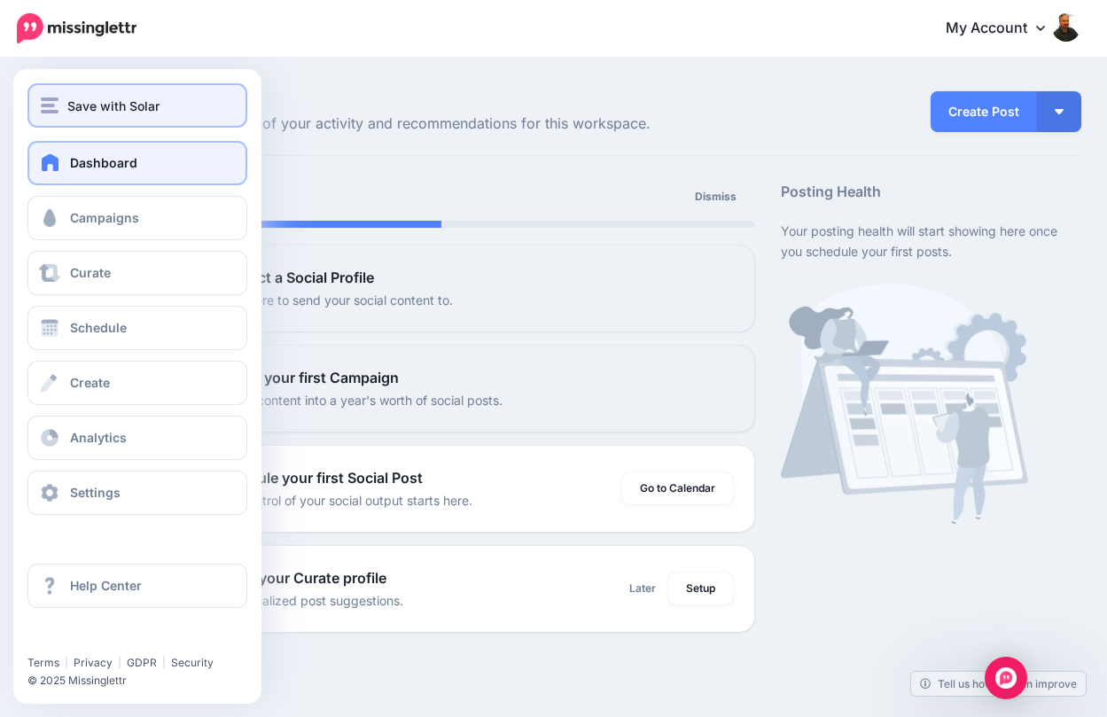
click at [39, 100] on button "Save with Solar" at bounding box center [137, 105] width 220 height 44
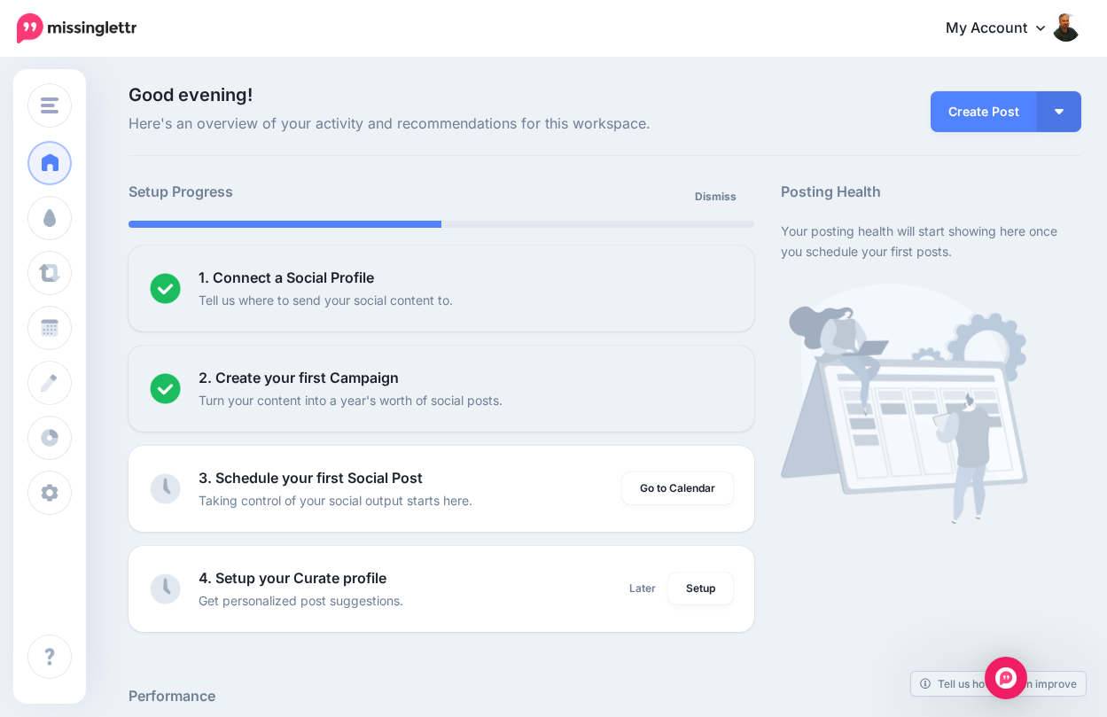
click at [1044, 22] on link "My Account" at bounding box center [1004, 28] width 152 height 43
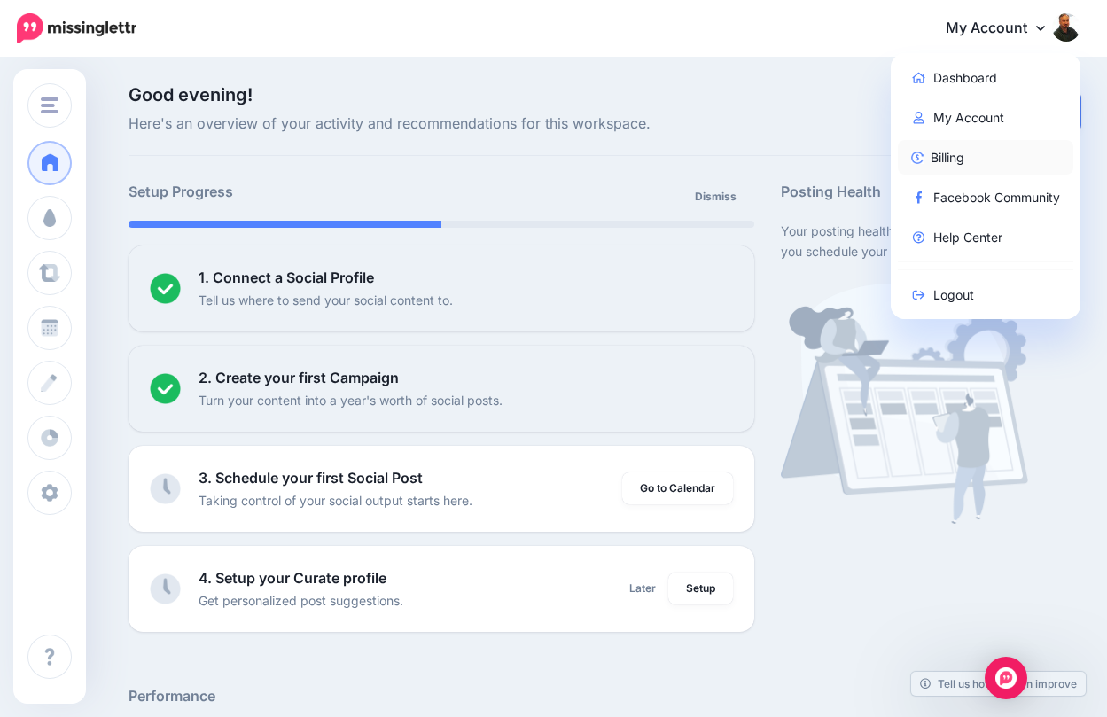
click at [966, 164] on link "Billing" at bounding box center [986, 157] width 176 height 35
